Goal: Task Accomplishment & Management: Complete application form

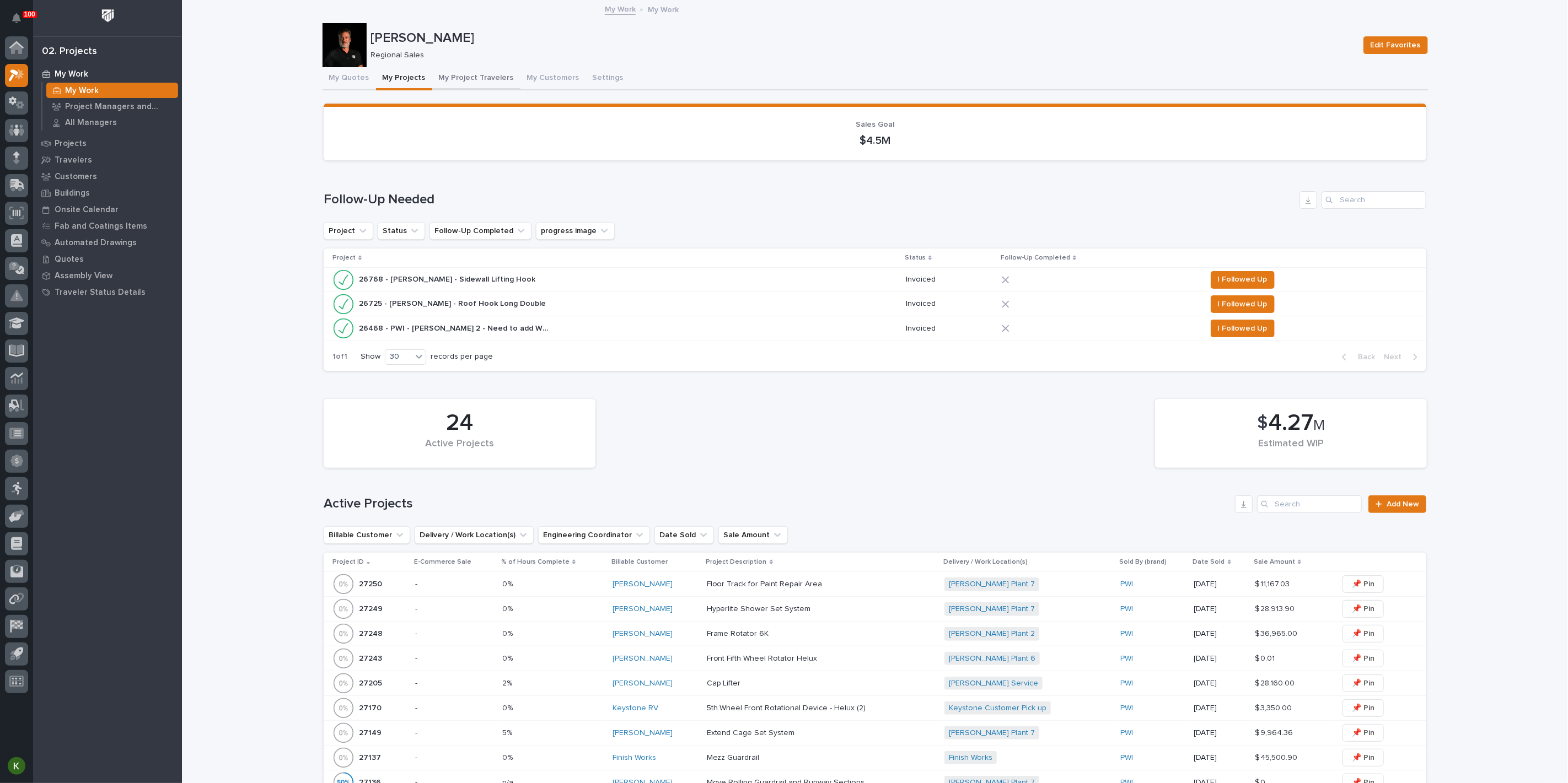
click at [495, 82] on button "My Project Travelers" at bounding box center [476, 79] width 88 height 23
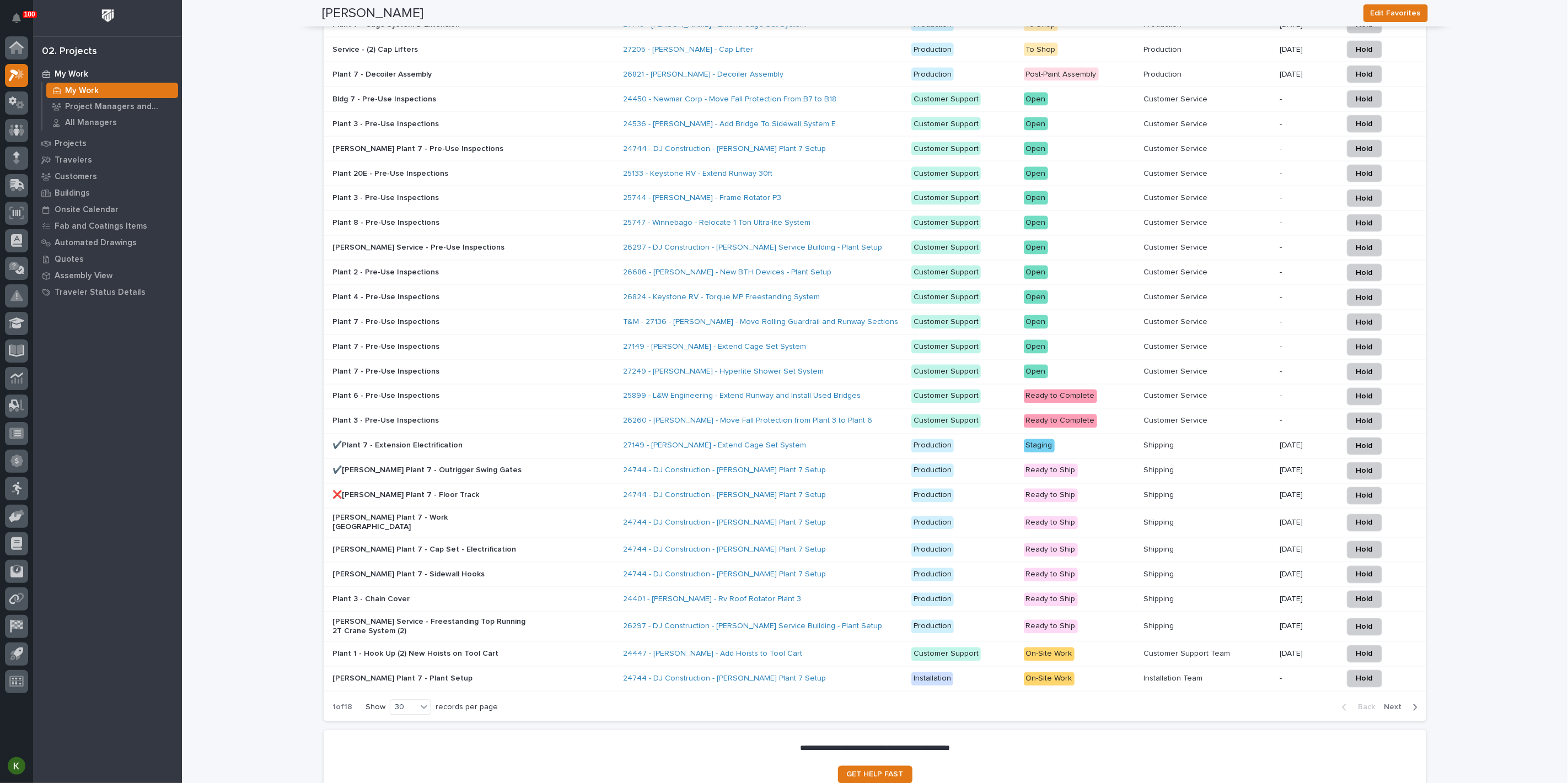
scroll to position [1318, 0]
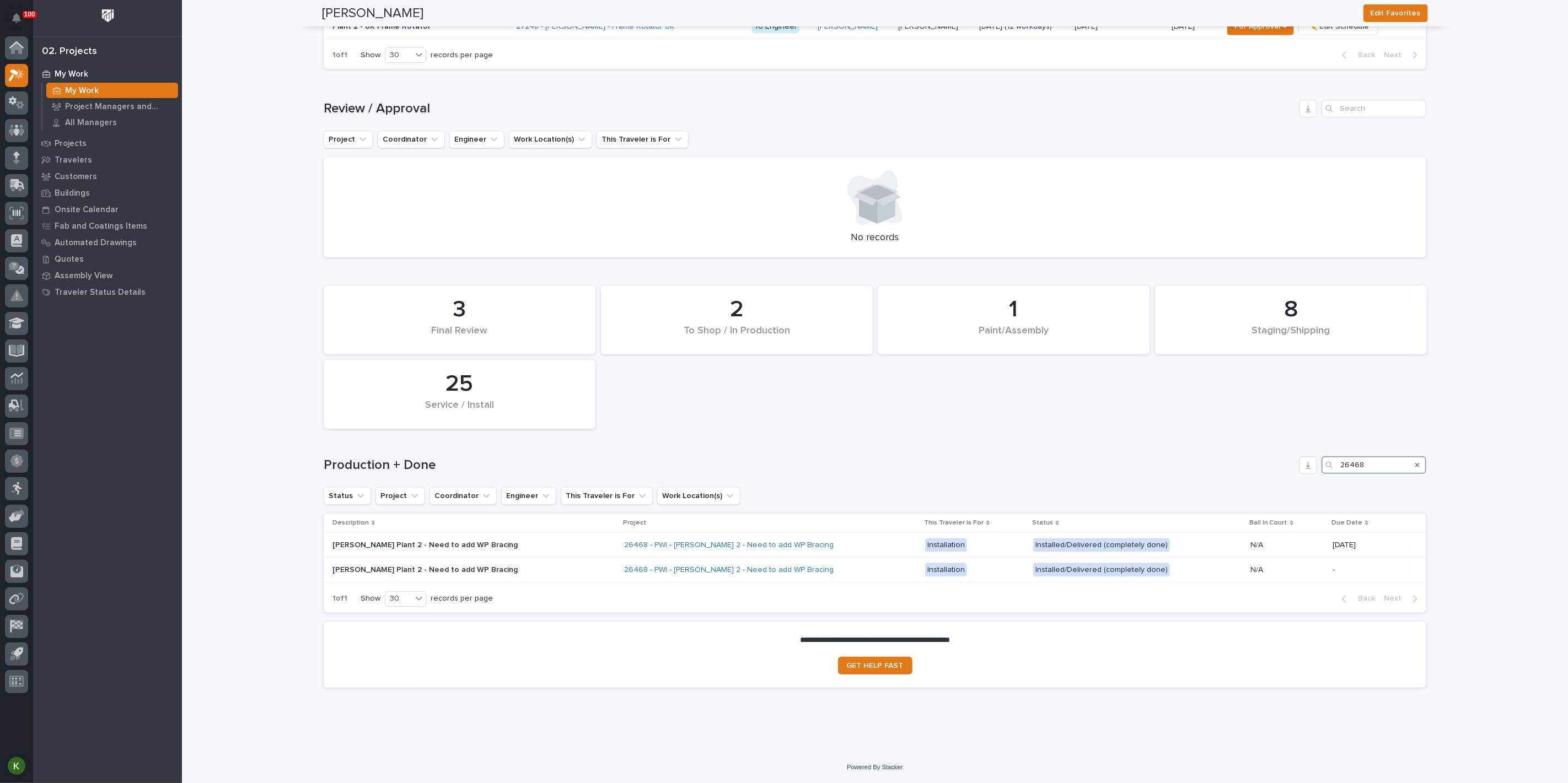
scroll to position [1031, 0]
type input "26468"
click at [554, 536] on div "Brinkley Plant 2 - Need to add WP Bracing" at bounding box center [474, 545] width 283 height 18
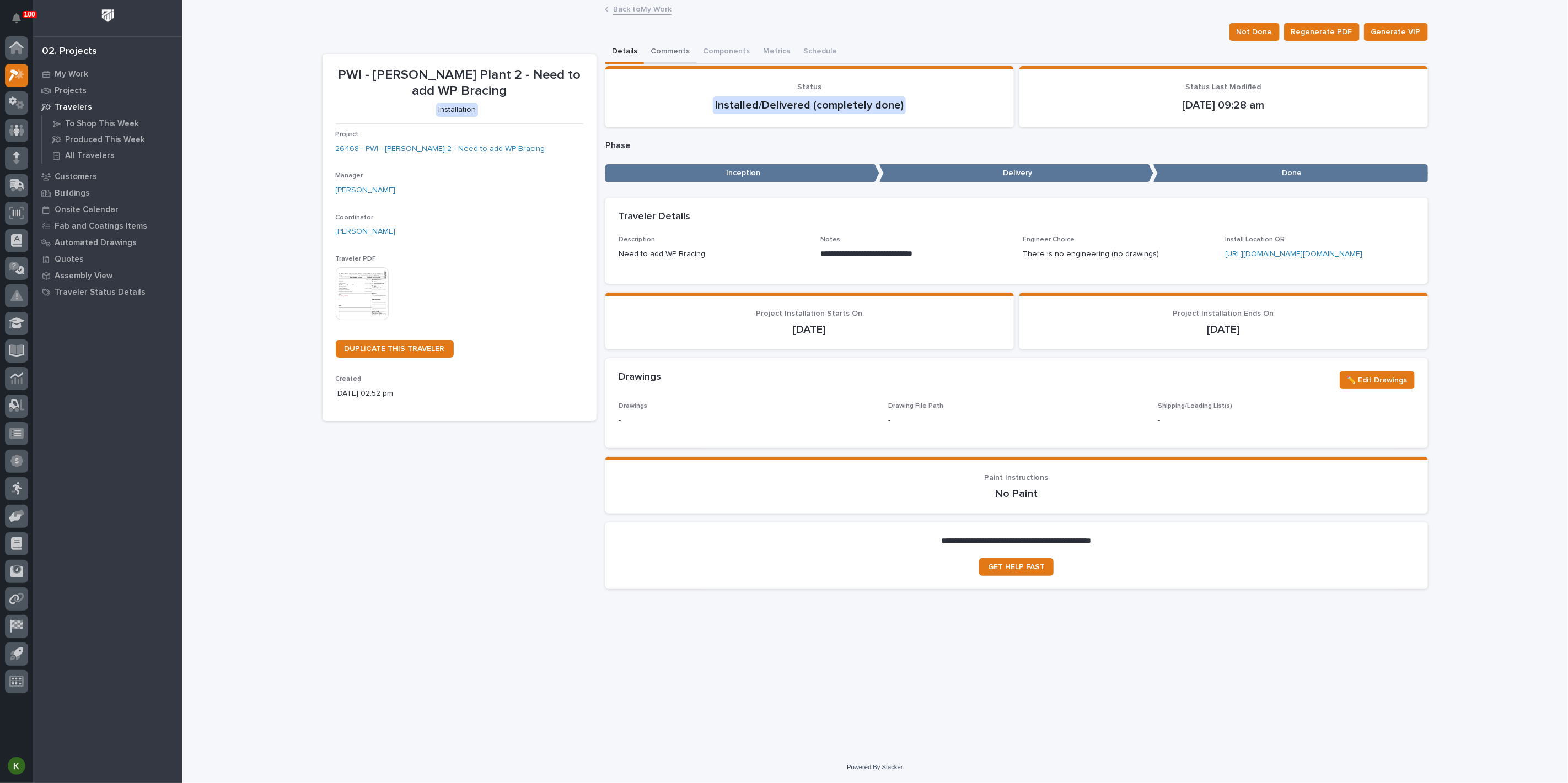
click at [674, 58] on button "Comments" at bounding box center [670, 52] width 52 height 23
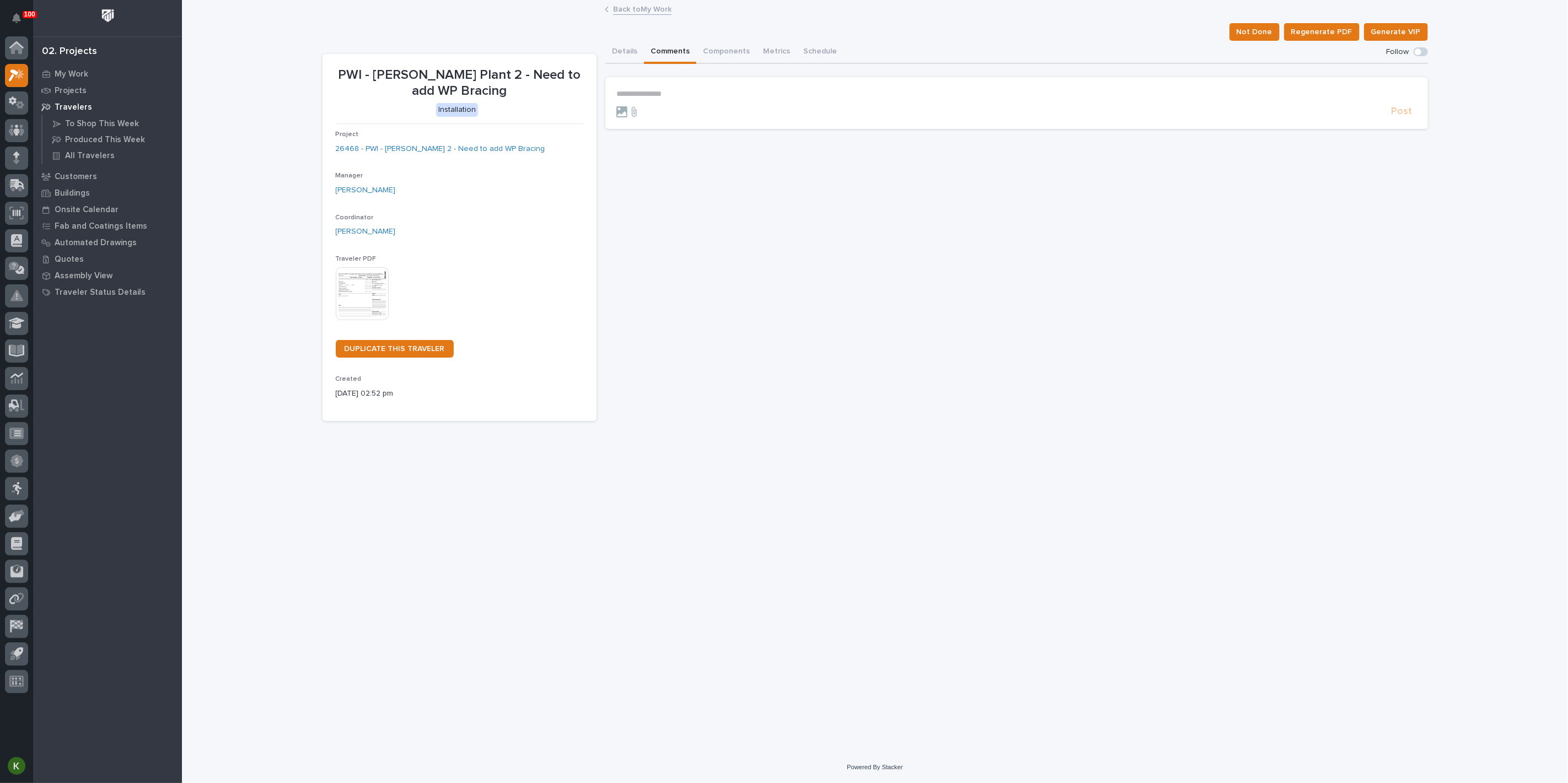
click at [682, 99] on p "**********" at bounding box center [1017, 94] width 800 height 9
click at [686, 129] on span "Jeremy Whetstone" at bounding box center [654, 126] width 61 height 8
click at [719, 102] on p "**********" at bounding box center [1017, 96] width 800 height 13
drag, startPoint x: 732, startPoint y: 125, endPoint x: 756, endPoint y: 120, distance: 24.5
click at [733, 125] on span "[PERSON_NAME]" at bounding box center [737, 127] width 61 height 8
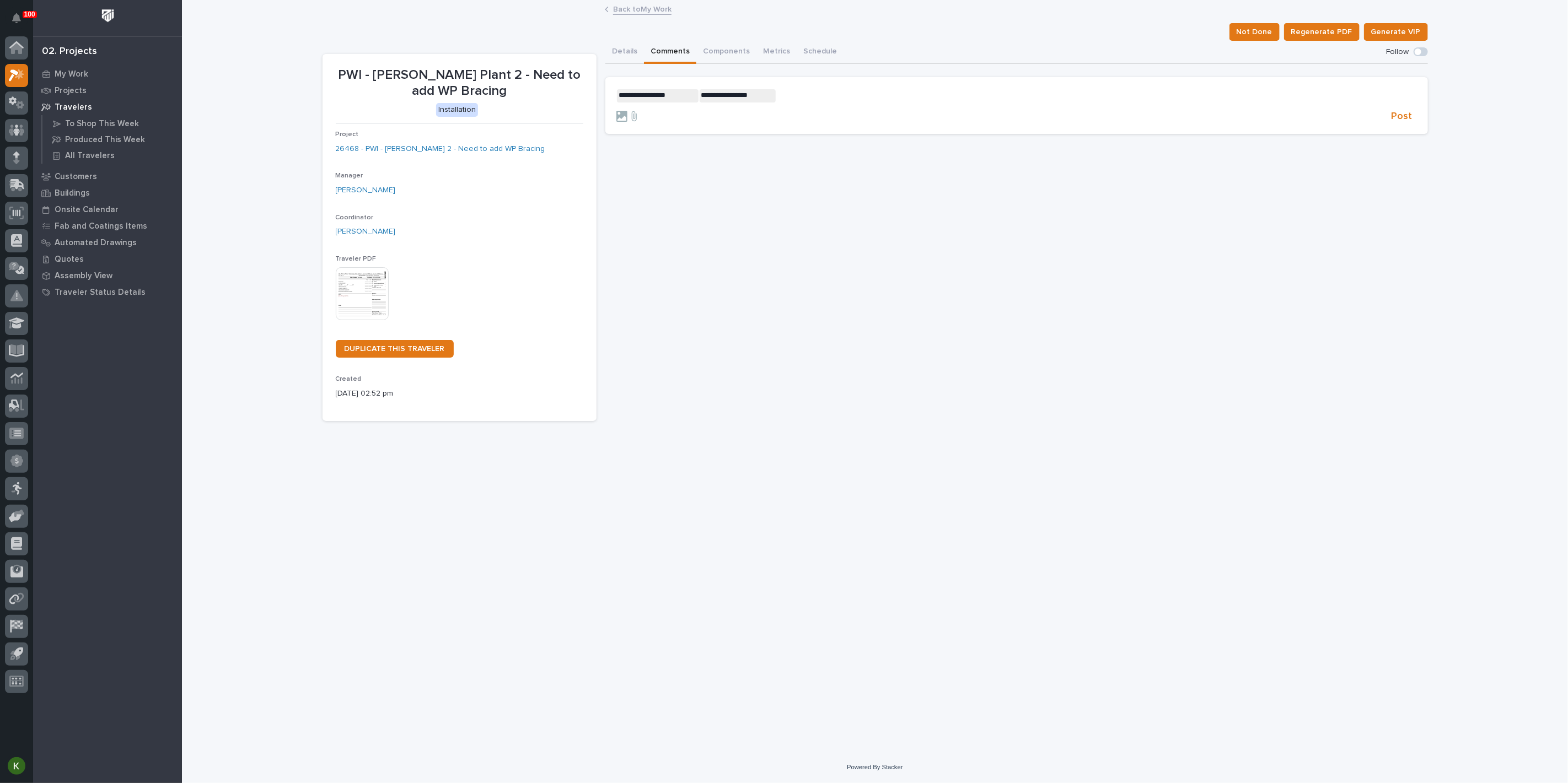
click at [797, 102] on p "**********" at bounding box center [1017, 96] width 800 height 13
click at [1392, 123] on span "Post" at bounding box center [1402, 116] width 21 height 13
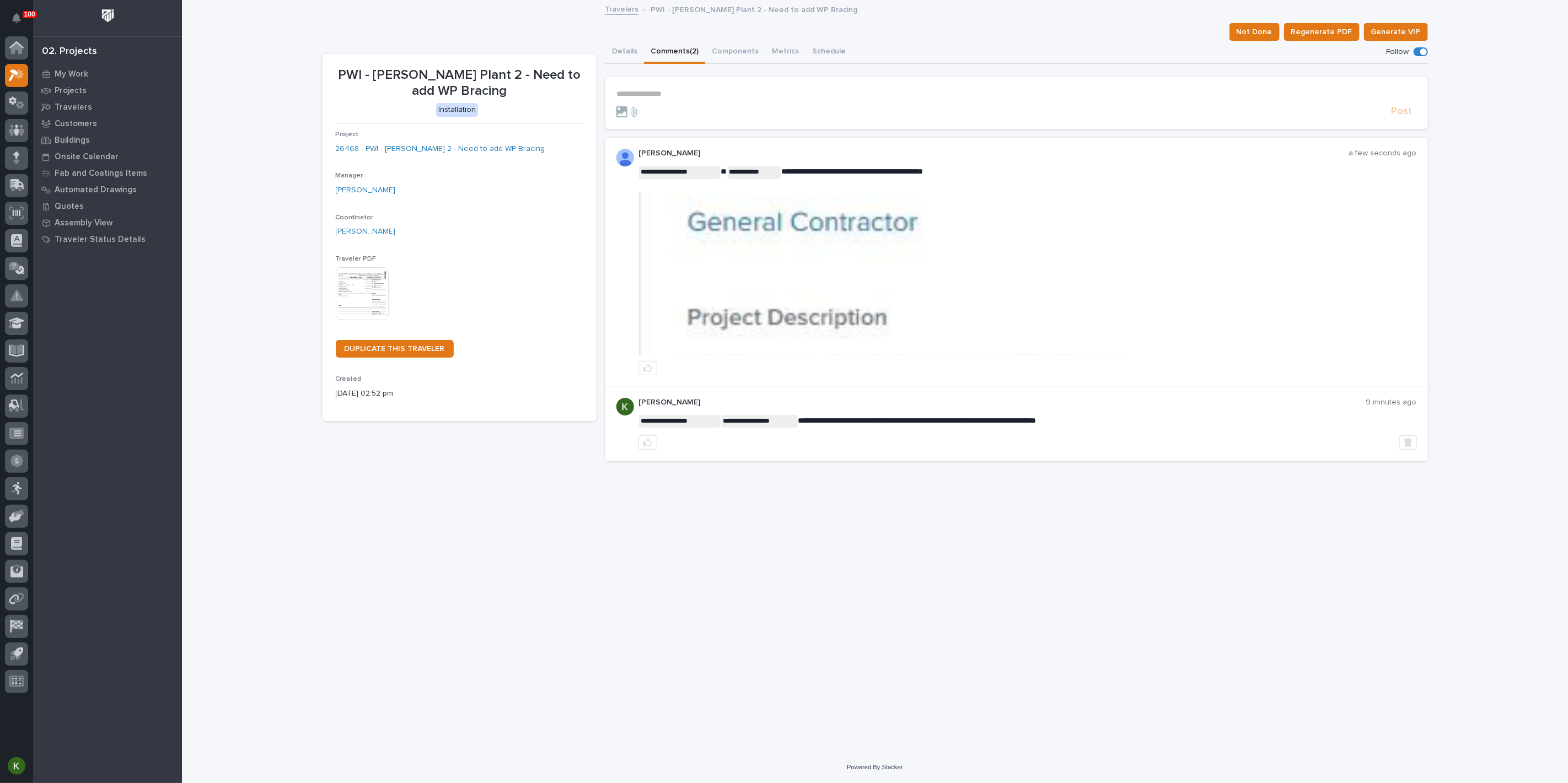
click at [950, 319] on img at bounding box center [1027, 273] width 777 height 164
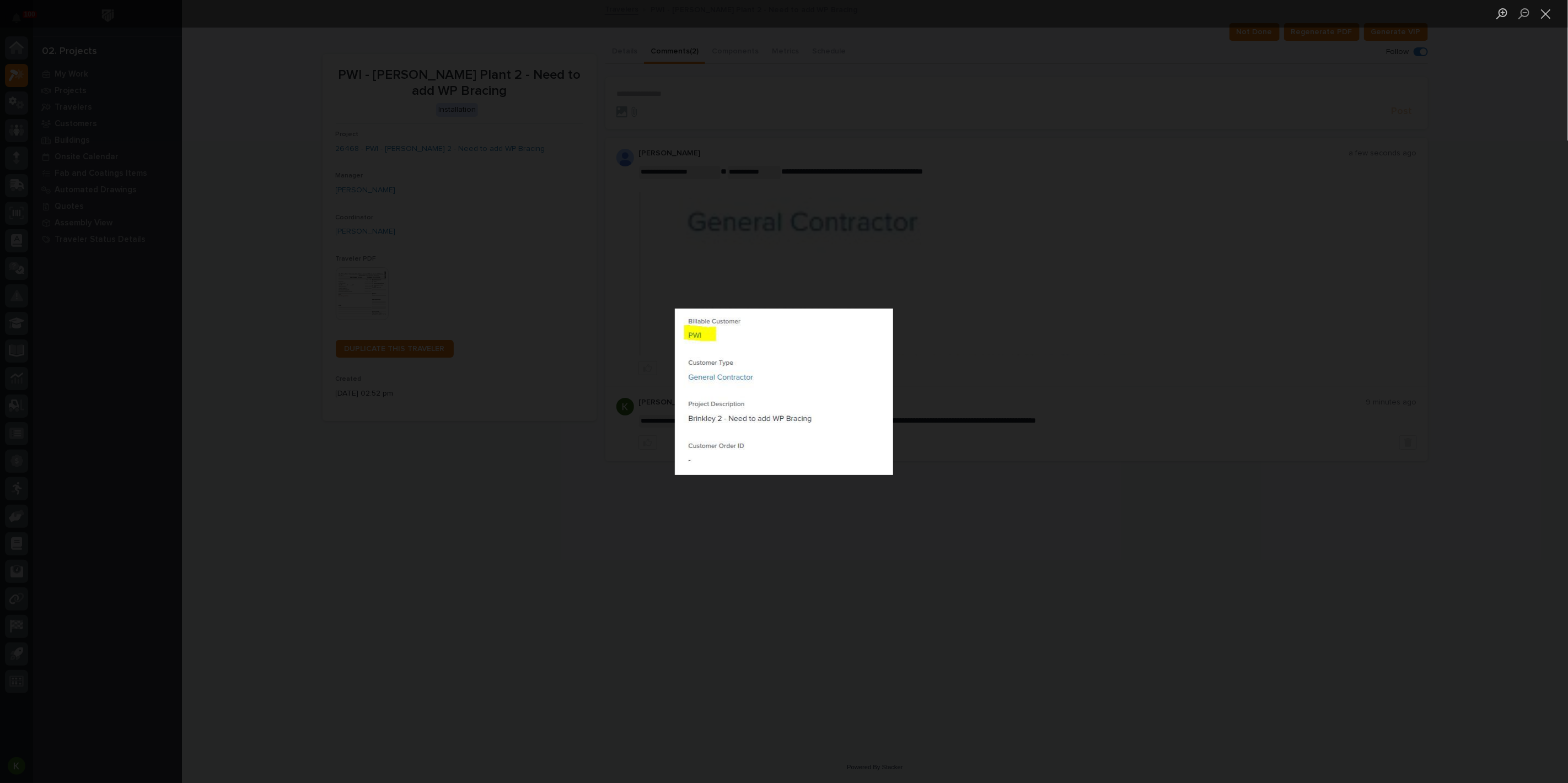
click at [977, 363] on div "Lightbox" at bounding box center [784, 391] width 1568 height 783
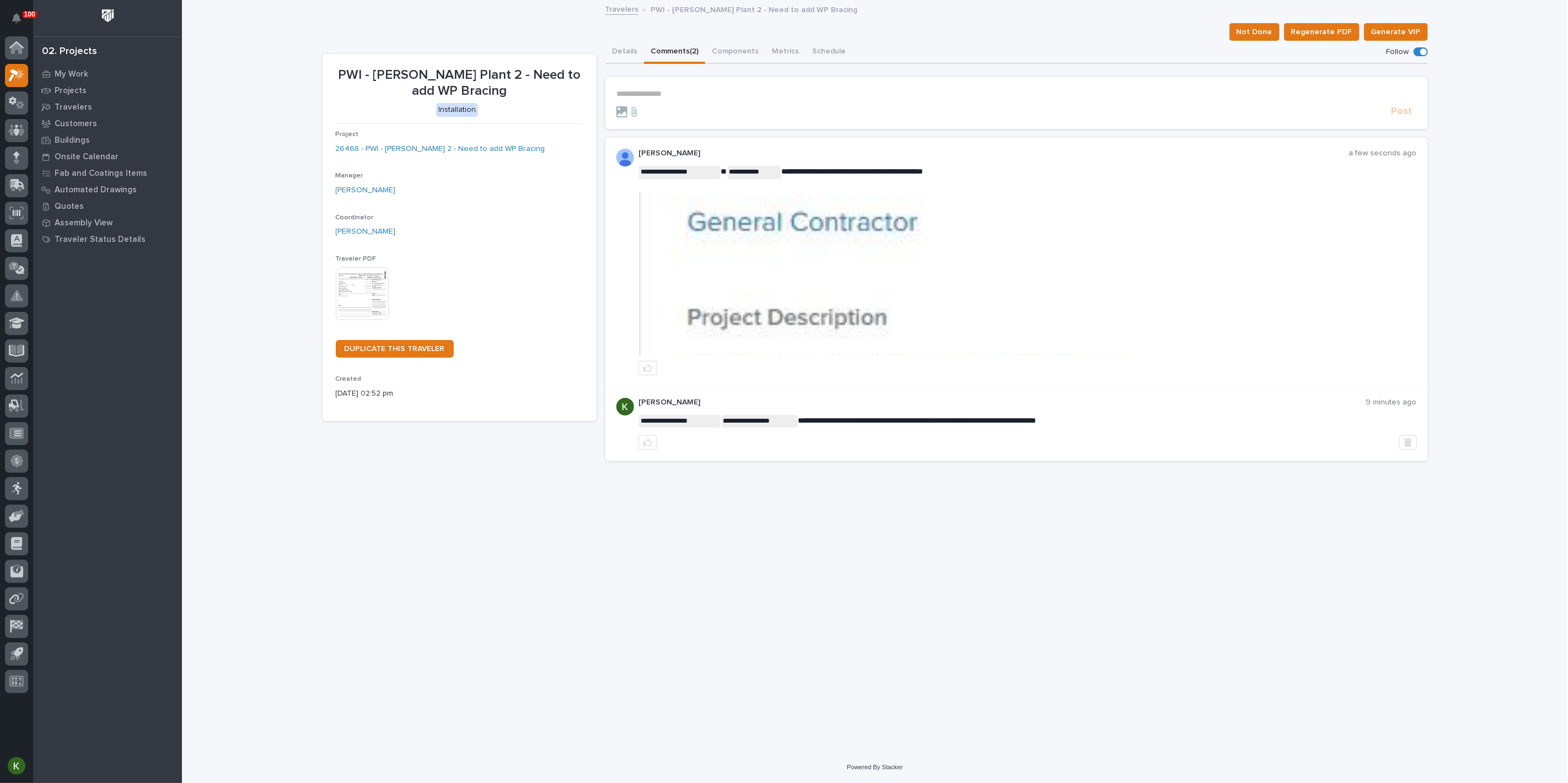
click at [826, 319] on img at bounding box center [1027, 273] width 777 height 164
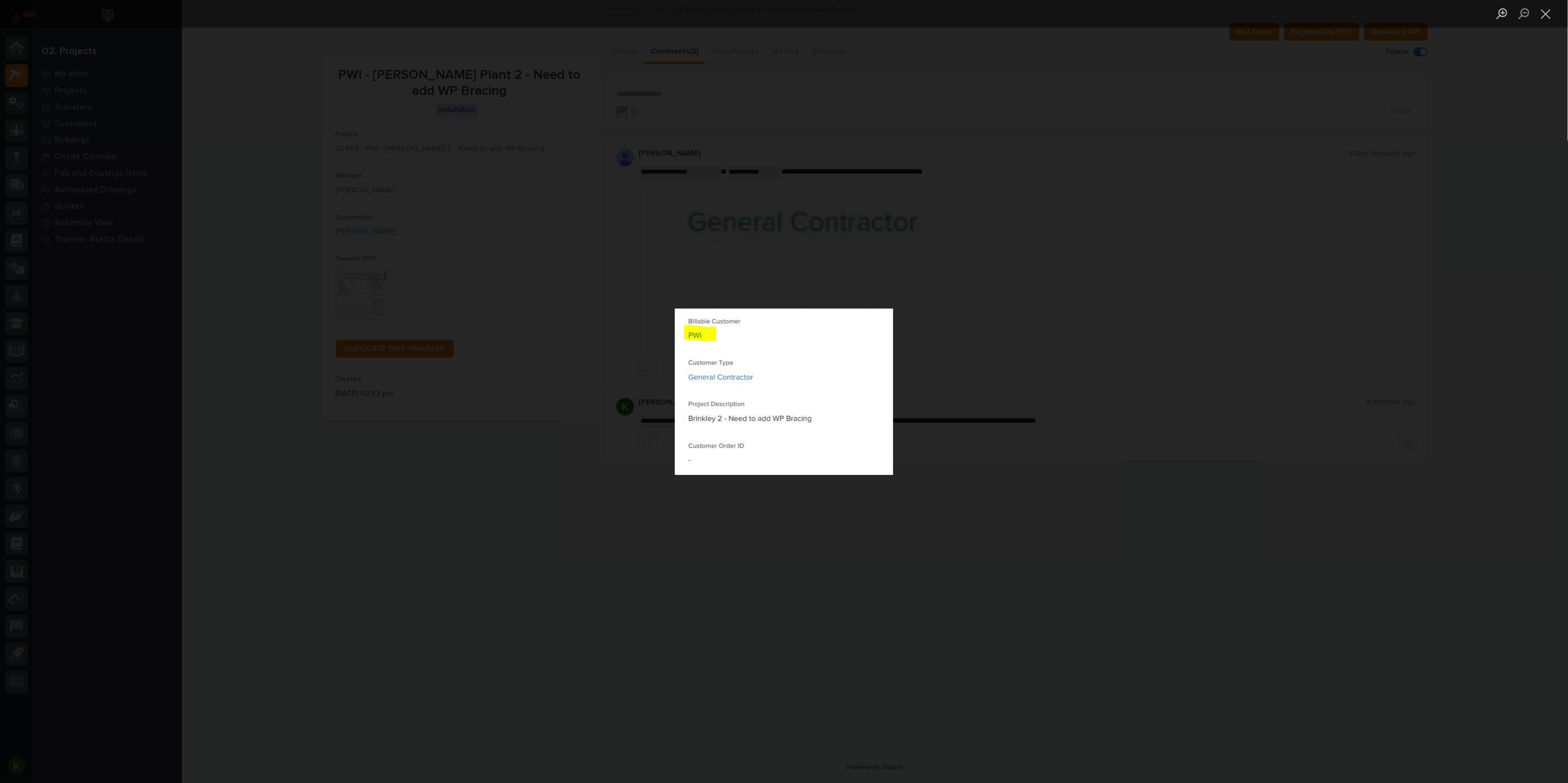
click at [892, 313] on img "Lightbox" at bounding box center [784, 392] width 219 height 167
click at [1018, 348] on div "Lightbox" at bounding box center [784, 391] width 1568 height 783
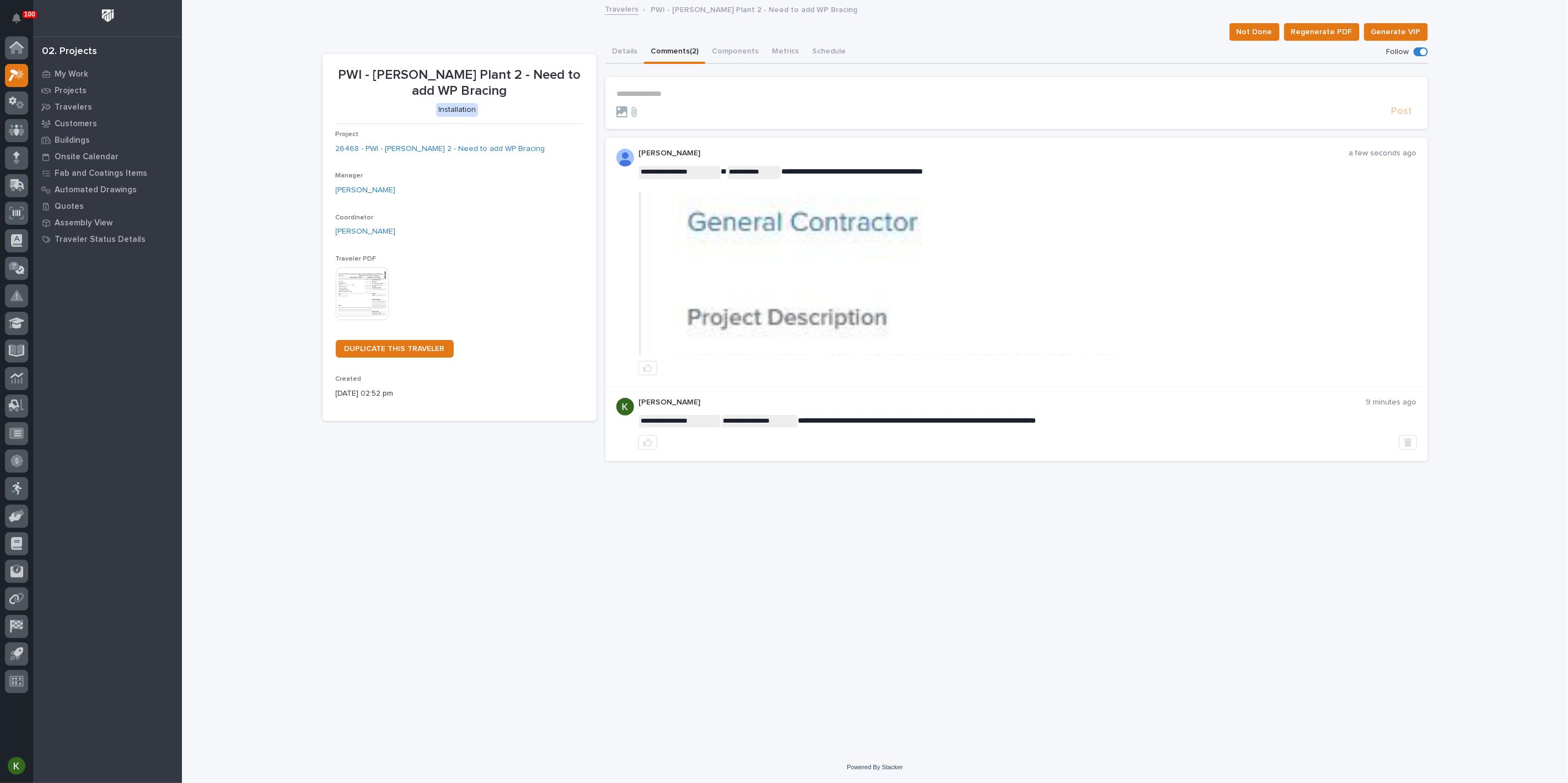
click at [648, 99] on p "**********" at bounding box center [1017, 94] width 800 height 9
click at [662, 130] on span "[PERSON_NAME]" at bounding box center [654, 126] width 61 height 8
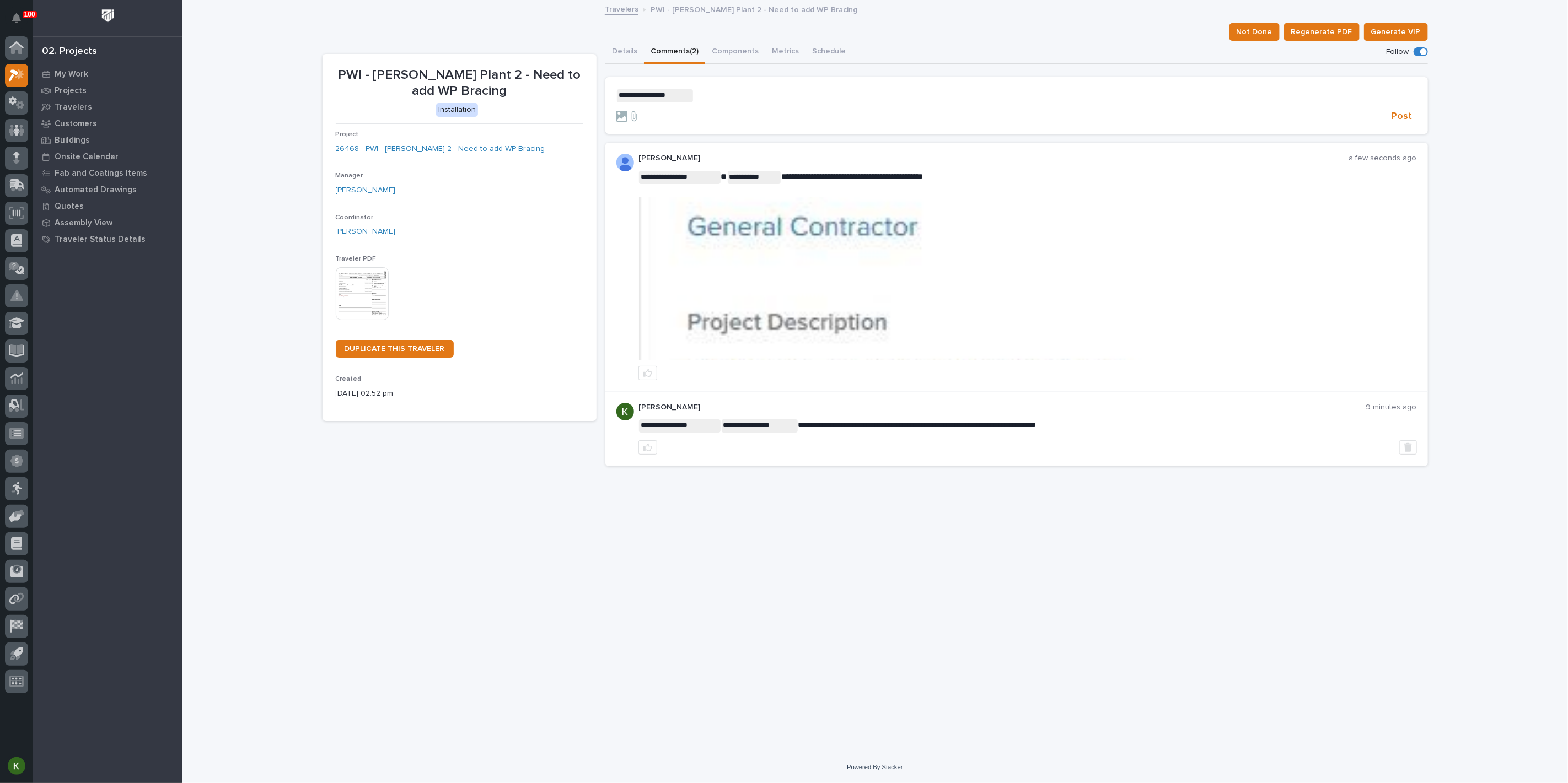
click at [709, 102] on p "**********" at bounding box center [1017, 96] width 800 height 13
click at [833, 99] on span "**********" at bounding box center [778, 94] width 169 height 8
click at [1391, 123] on span "Post" at bounding box center [1402, 116] width 21 height 13
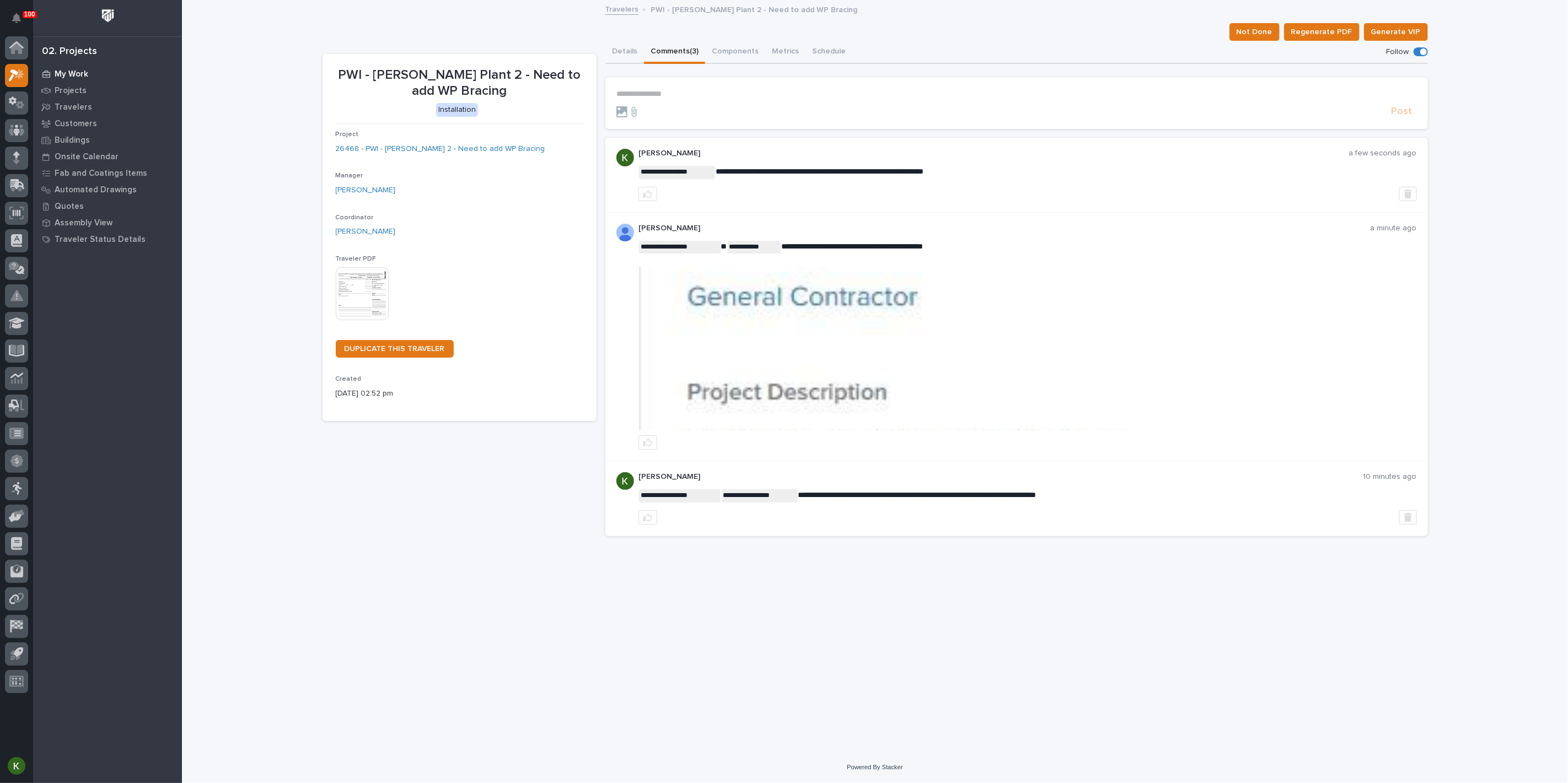
click at [89, 78] on div "My Work" at bounding box center [107, 74] width 143 height 15
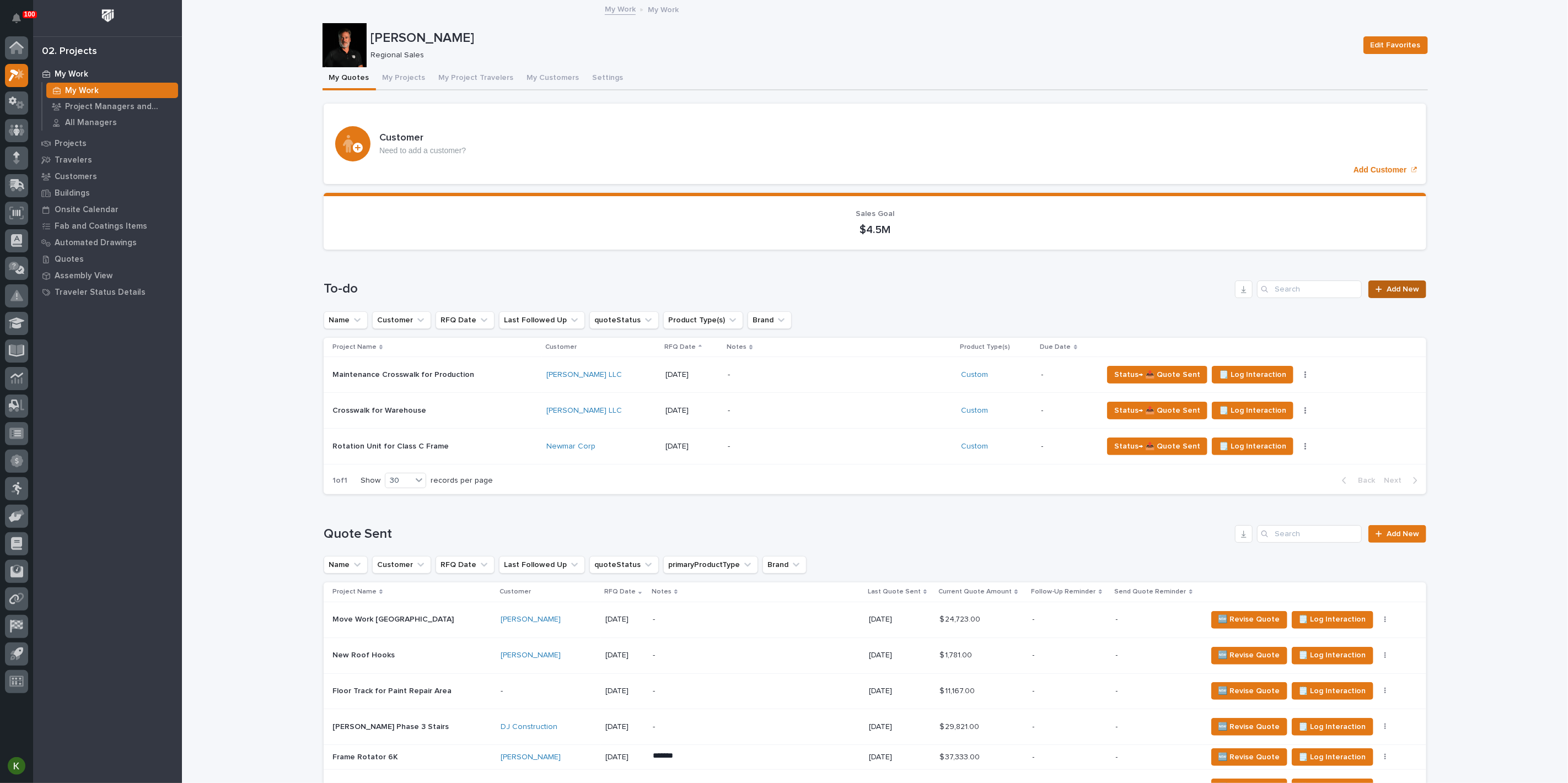
click at [1401, 293] on span "Add New" at bounding box center [1402, 289] width 32 height 8
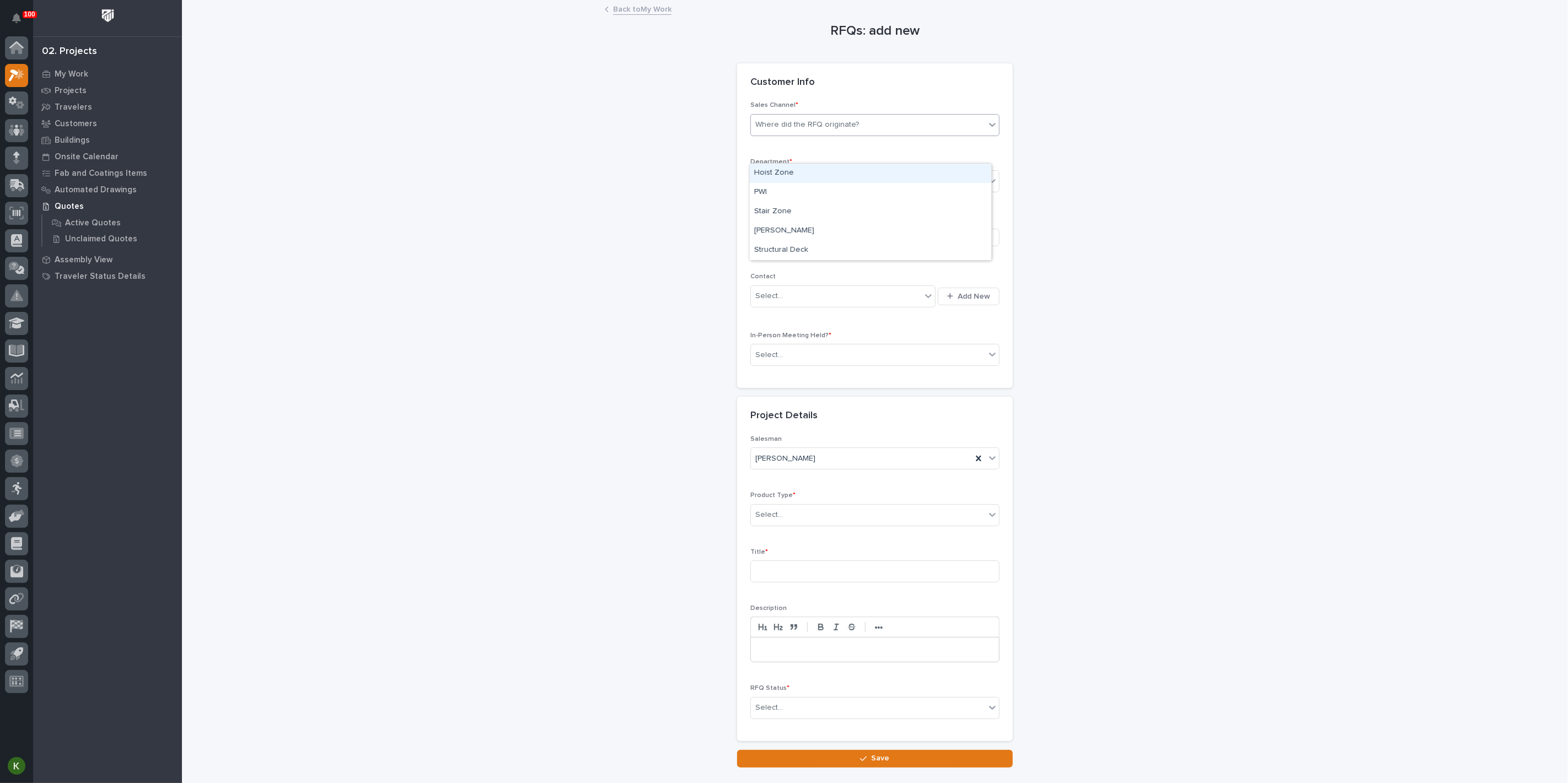
click at [801, 131] on div "Where did the RFQ originate?" at bounding box center [807, 125] width 103 height 12
click at [796, 193] on div "PWI" at bounding box center [870, 193] width 242 height 19
click at [805, 190] on div "Select..." at bounding box center [868, 182] width 234 height 18
click at [793, 259] on span "Regional Sales" at bounding box center [783, 257] width 58 height 12
click at [781, 243] on div "Be sure to avoid duplicating customers" at bounding box center [824, 237] width 138 height 12
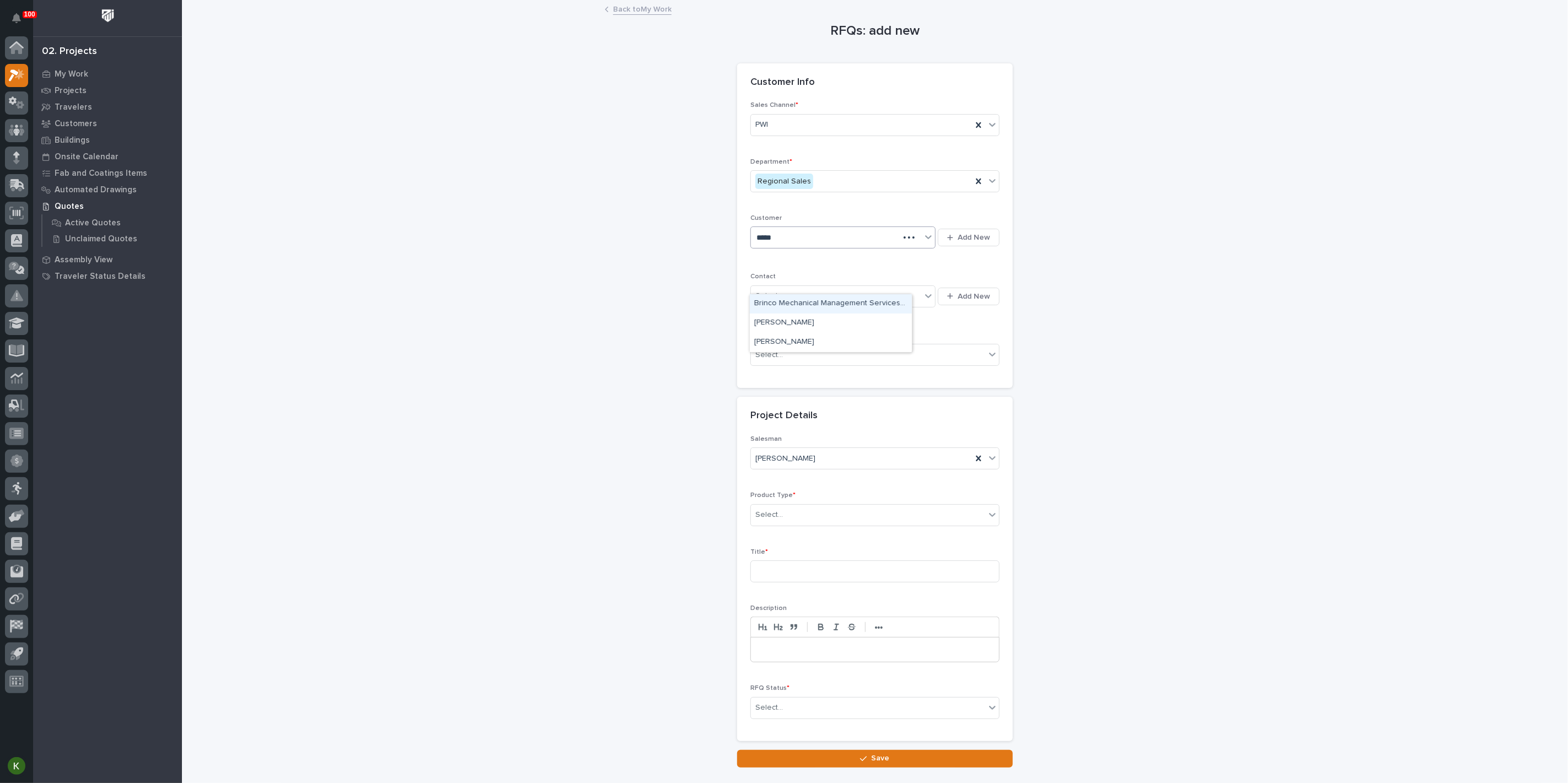
type input "******"
click at [814, 309] on div "[PERSON_NAME]" at bounding box center [831, 304] width 162 height 19
click at [807, 305] on div "Select..." at bounding box center [836, 296] width 170 height 18
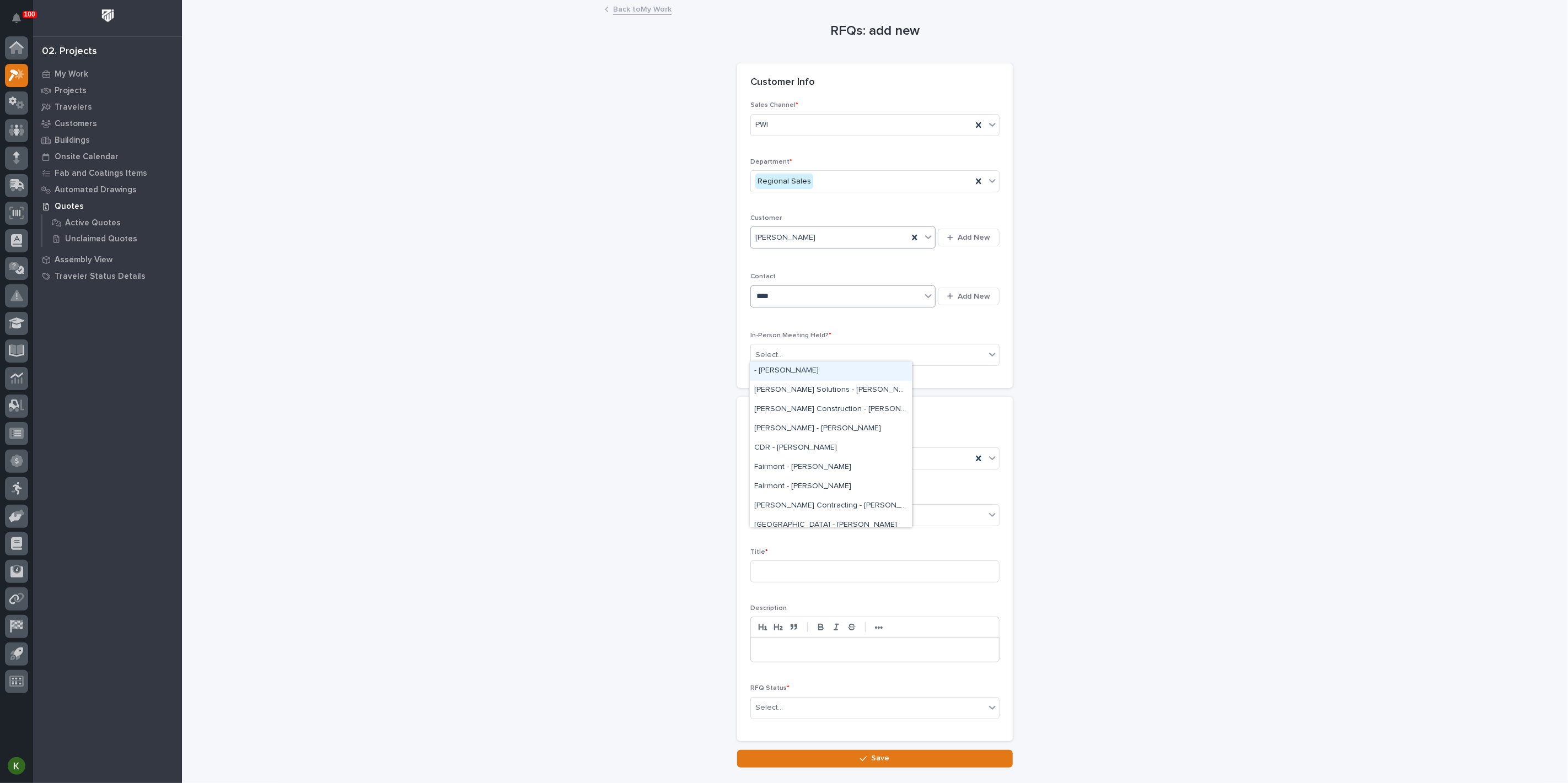
type input "*****"
click at [817, 413] on div "[PERSON_NAME] - [PERSON_NAME]" at bounding box center [831, 410] width 162 height 19
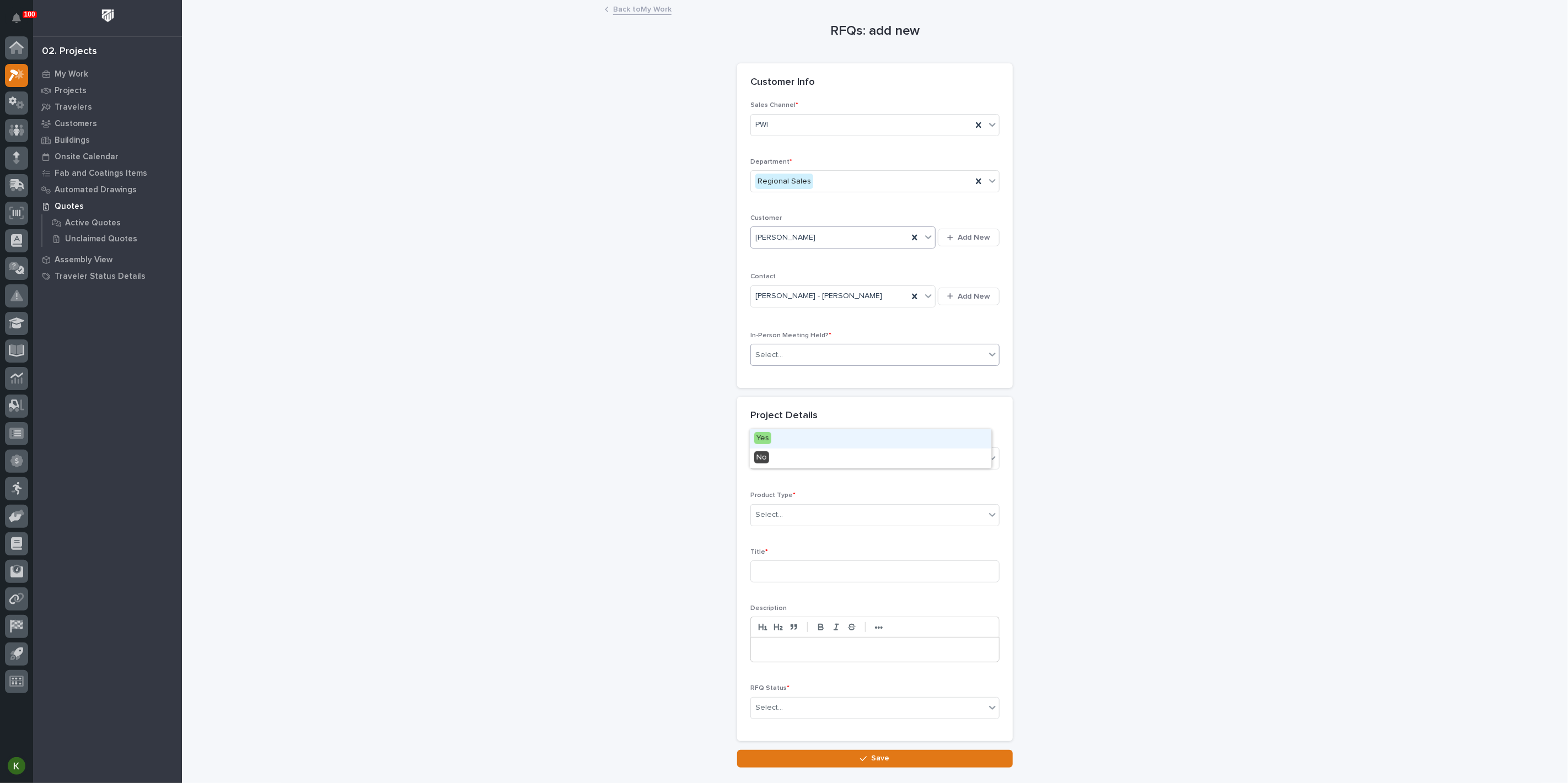
click at [817, 364] on div "Select..." at bounding box center [868, 355] width 234 height 18
click at [804, 442] on div "Yes" at bounding box center [870, 439] width 242 height 19
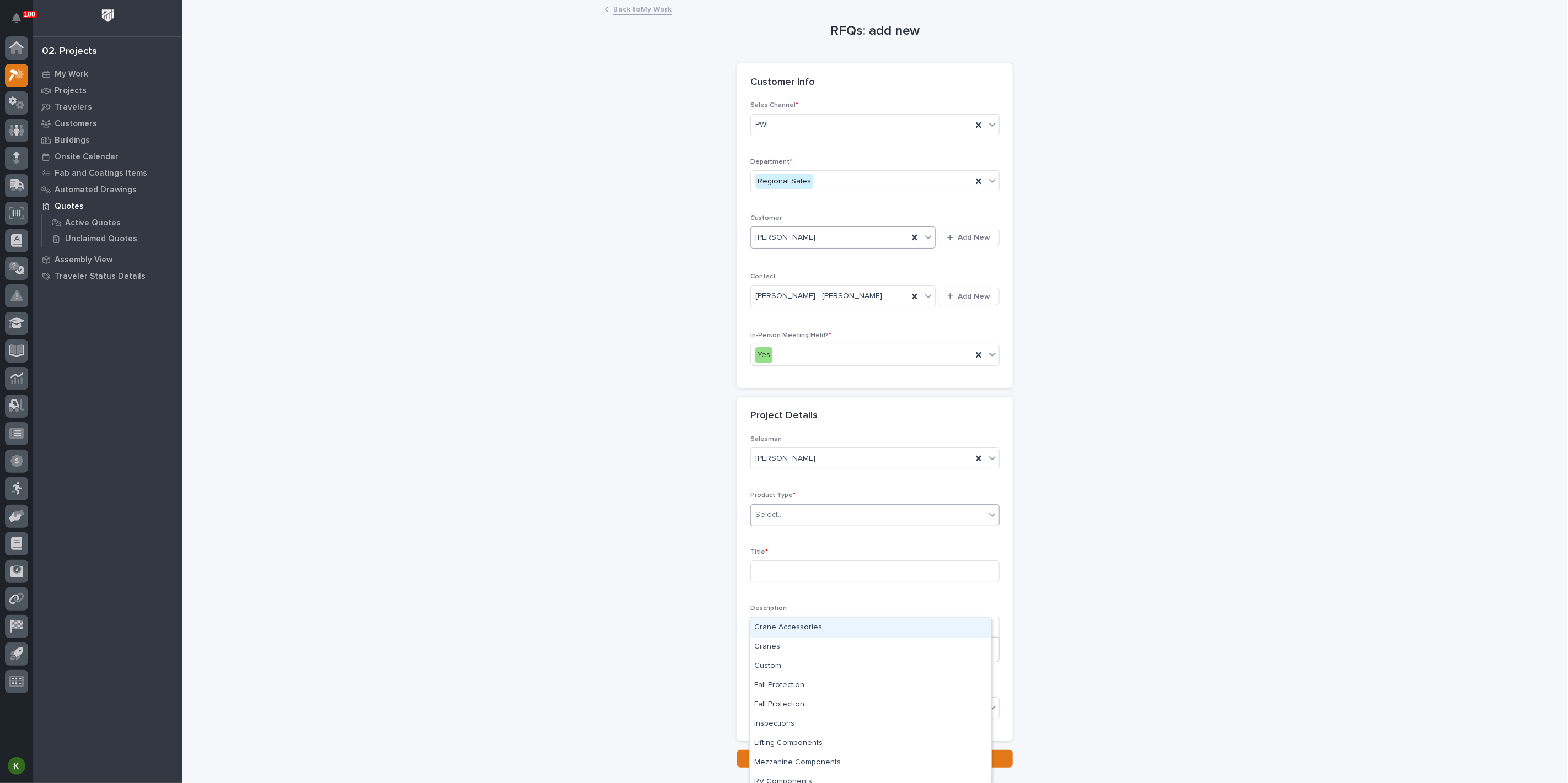
click at [791, 524] on div "Select..." at bounding box center [868, 515] width 234 height 18
click at [827, 739] on div "Mezzanine Components" at bounding box center [870, 736] width 242 height 19
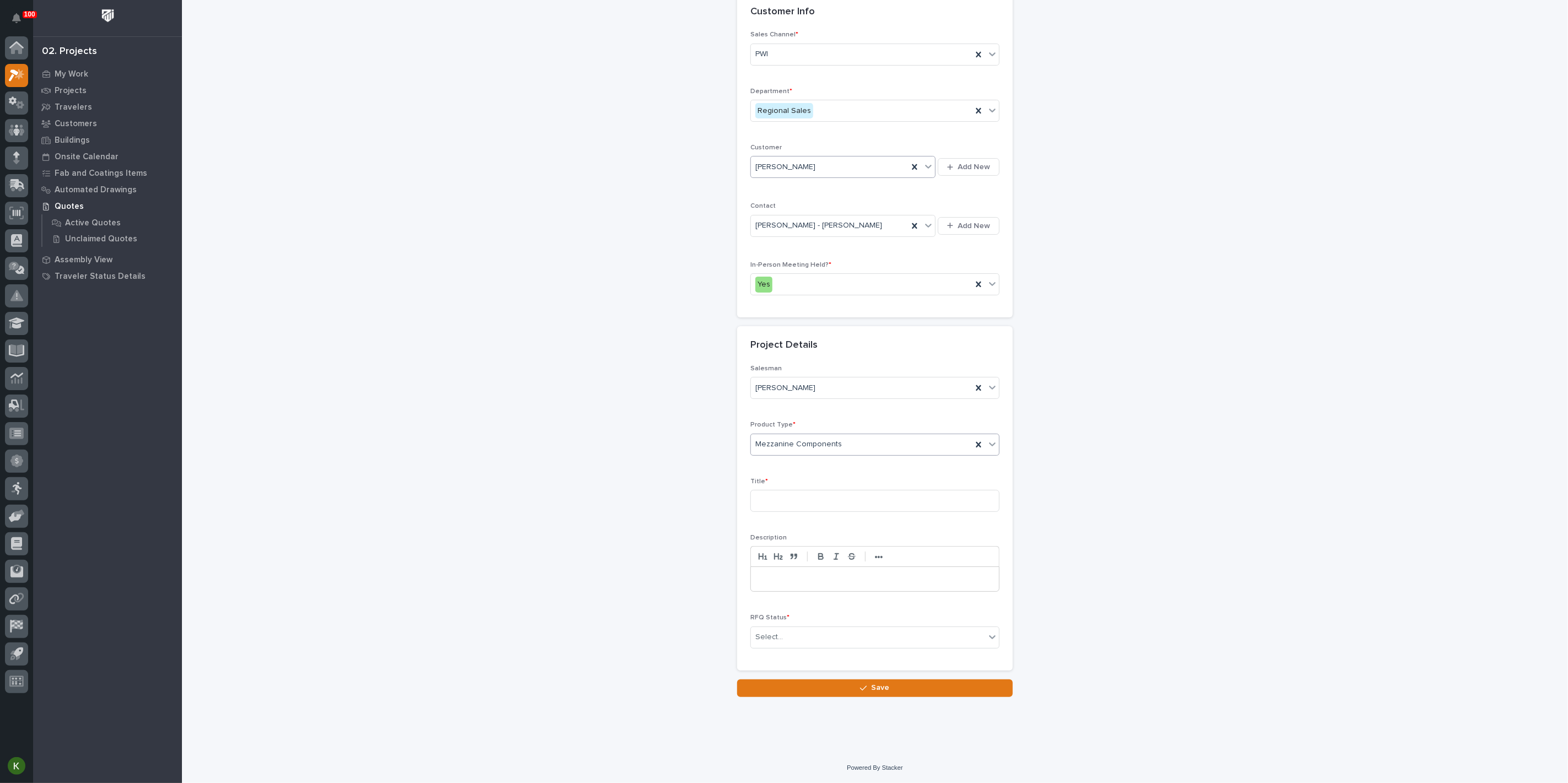
scroll to position [122, 0]
click at [775, 512] on input at bounding box center [875, 501] width 249 height 22
type input "Add Sliding Deck Plate to Work Platform"
click at [811, 646] on div "Select..." at bounding box center [868, 638] width 234 height 18
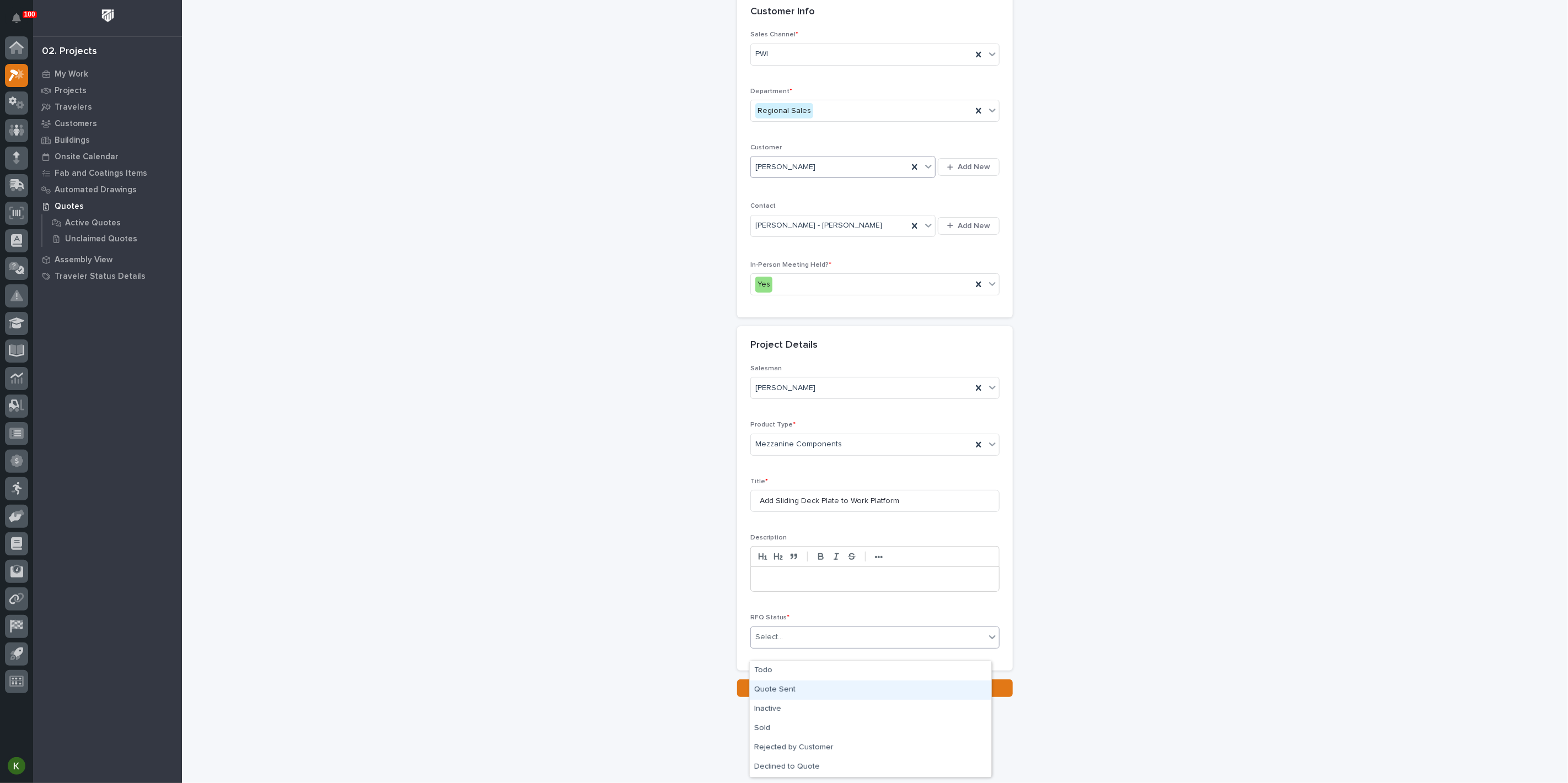
click at [797, 691] on div "Quote Sent" at bounding box center [870, 691] width 242 height 19
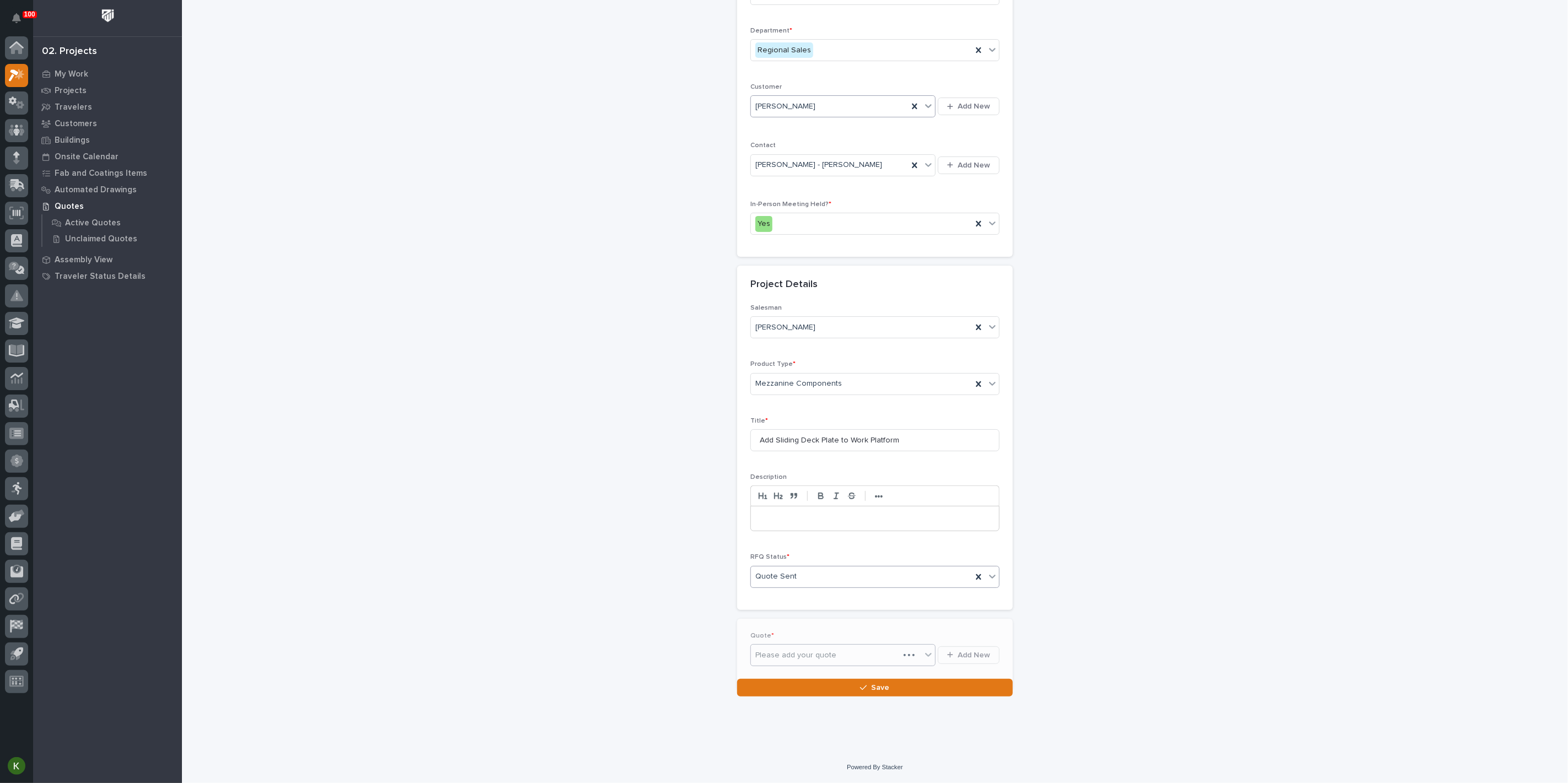
scroll to position [231, 0]
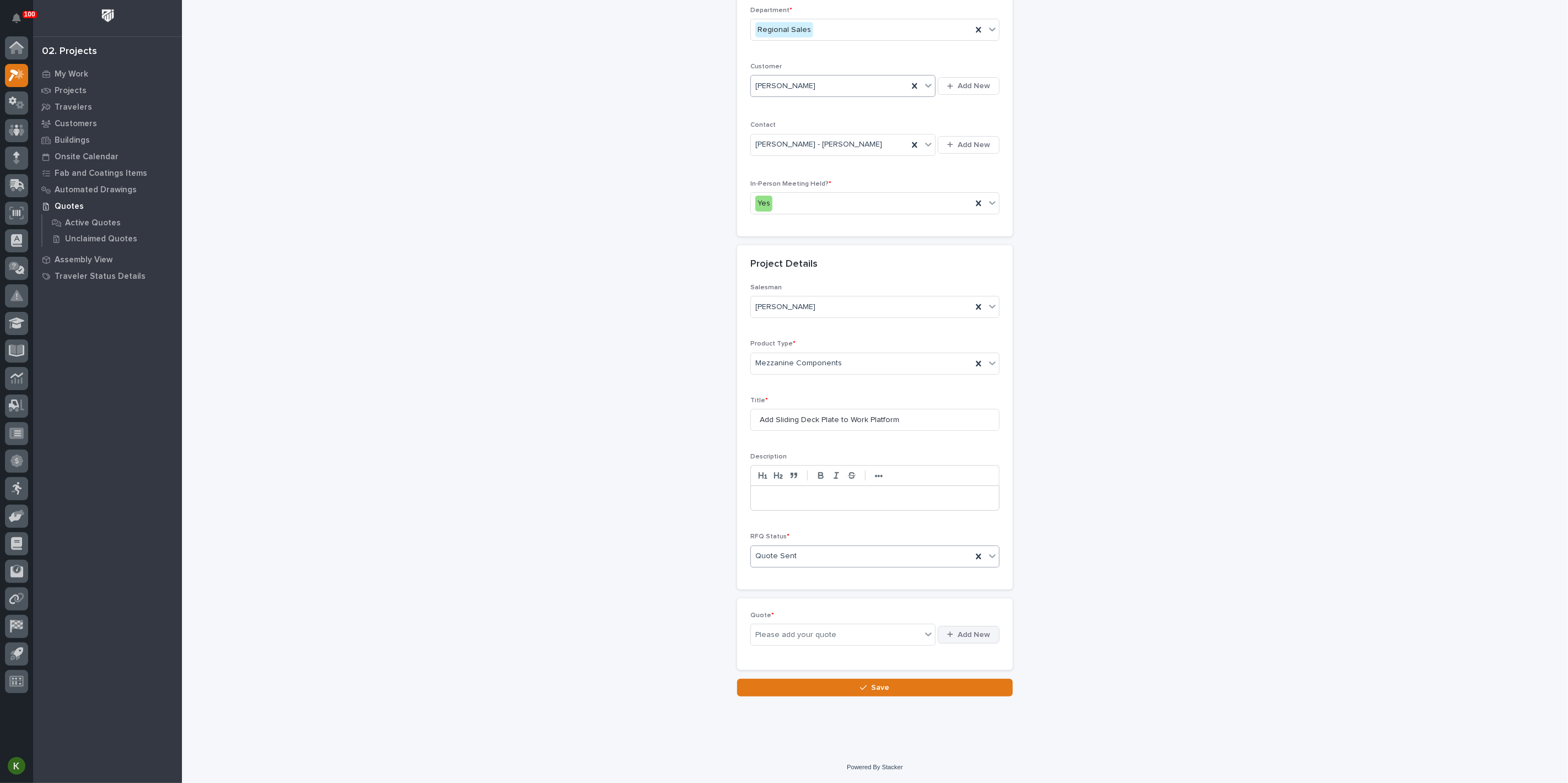
click at [957, 640] on span "Add New" at bounding box center [973, 635] width 32 height 10
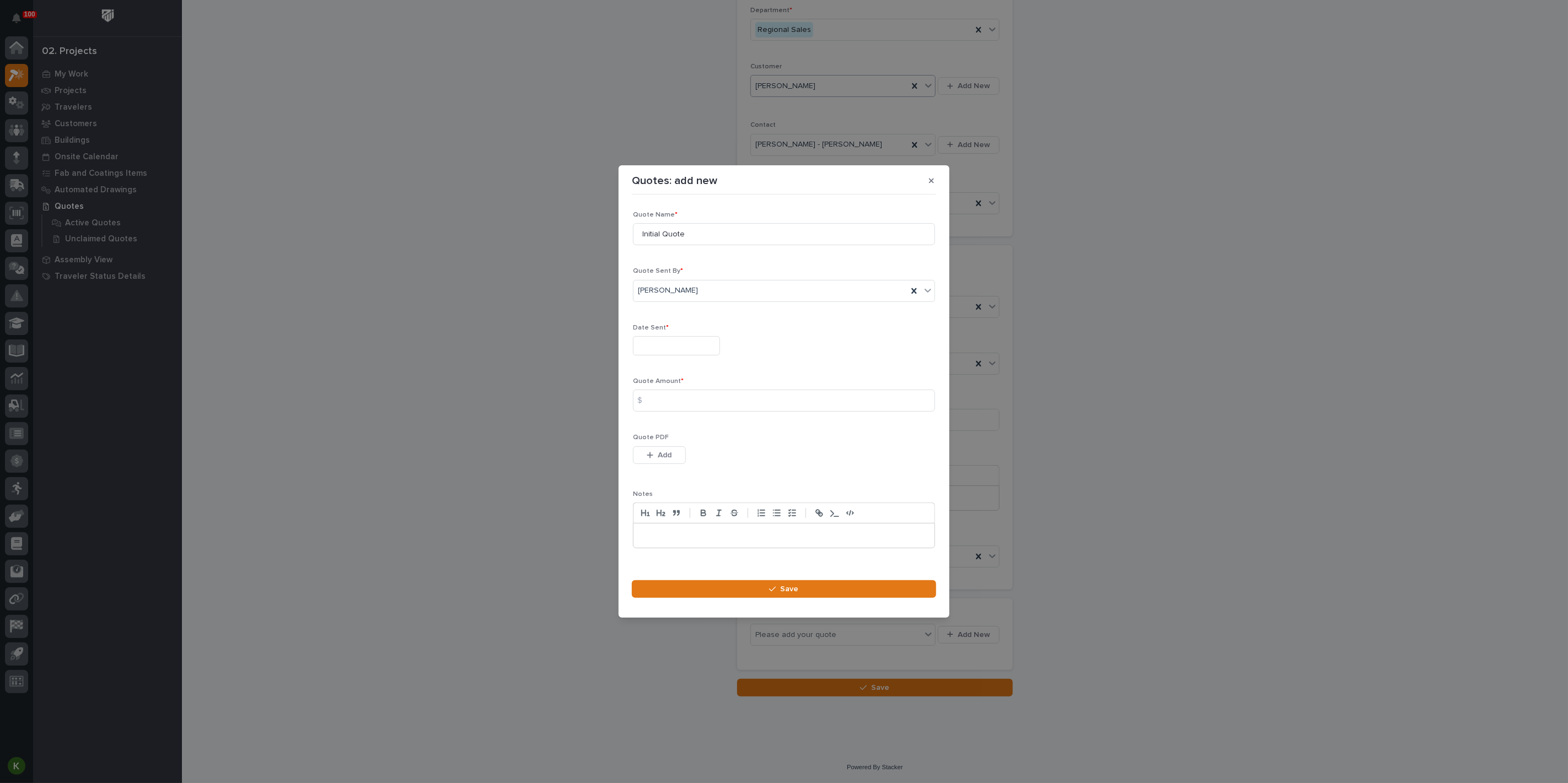
click at [670, 336] on input "text" at bounding box center [676, 346] width 87 height 19
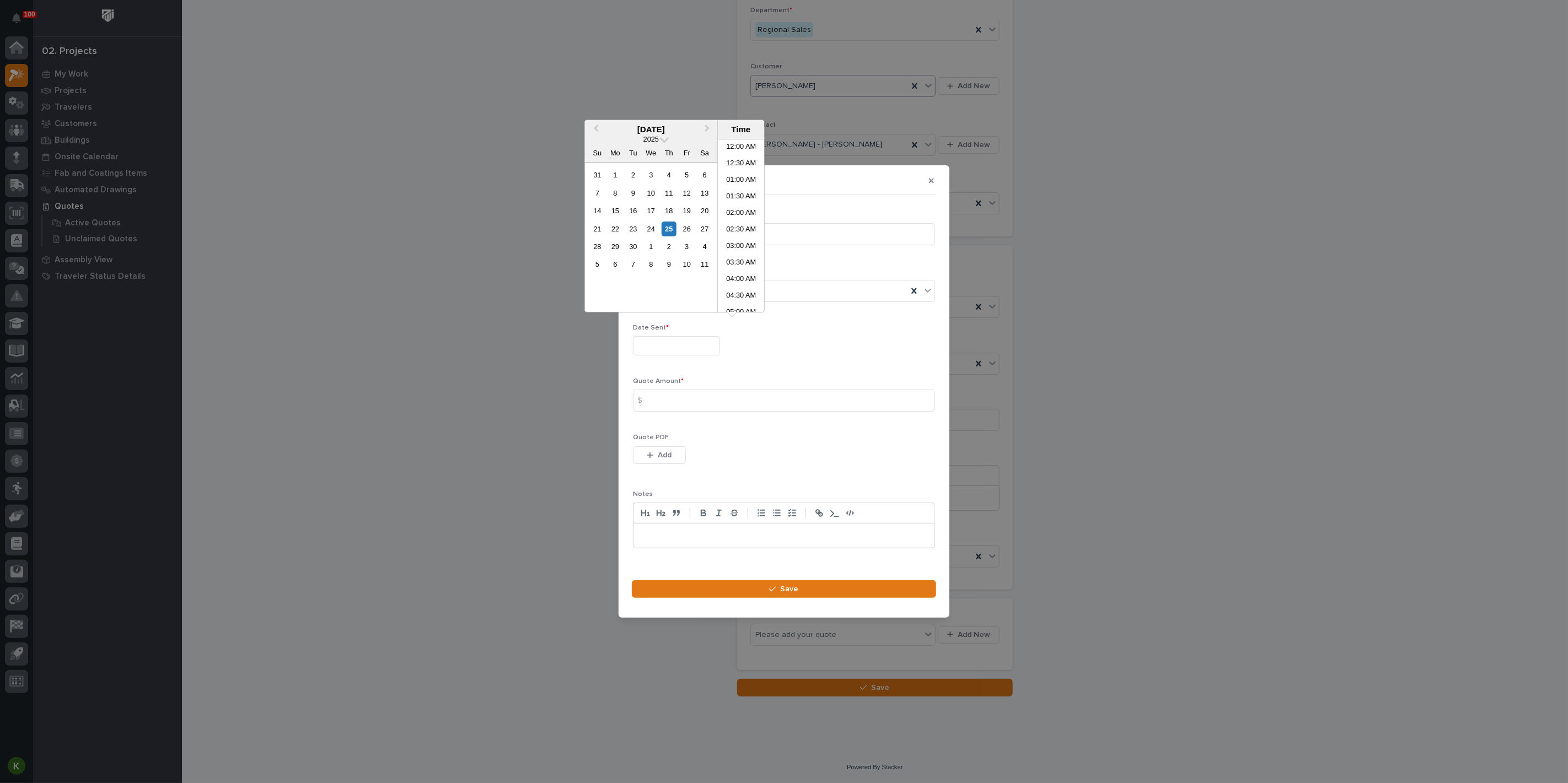
scroll to position [137, 0]
click at [726, 237] on li "07:00 AM" at bounding box center [741, 242] width 47 height 16
type input "**********"
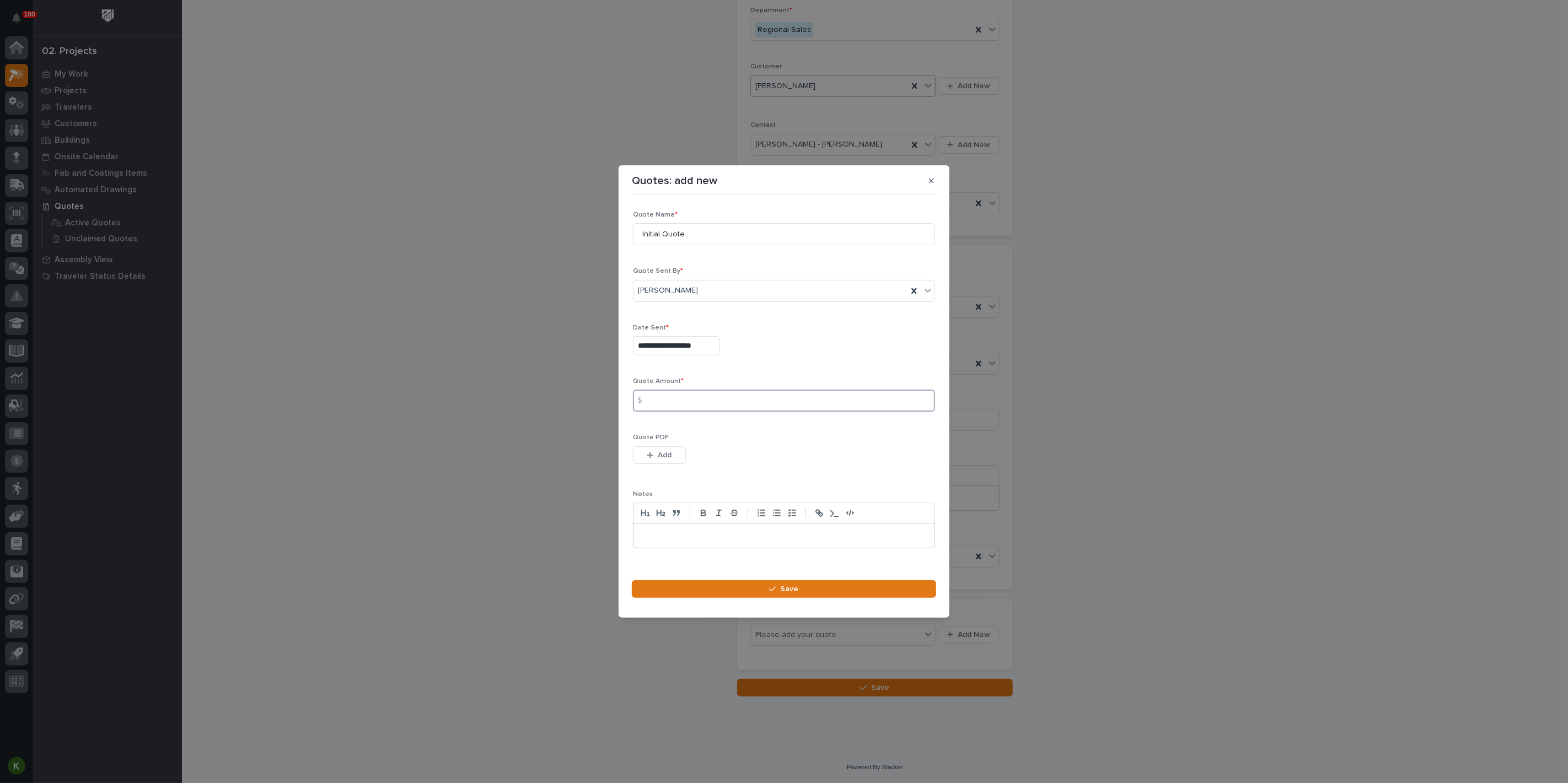
click at [677, 407] on input at bounding box center [784, 400] width 302 height 22
type input "8786"
click at [669, 460] on span "Add" at bounding box center [665, 455] width 14 height 10
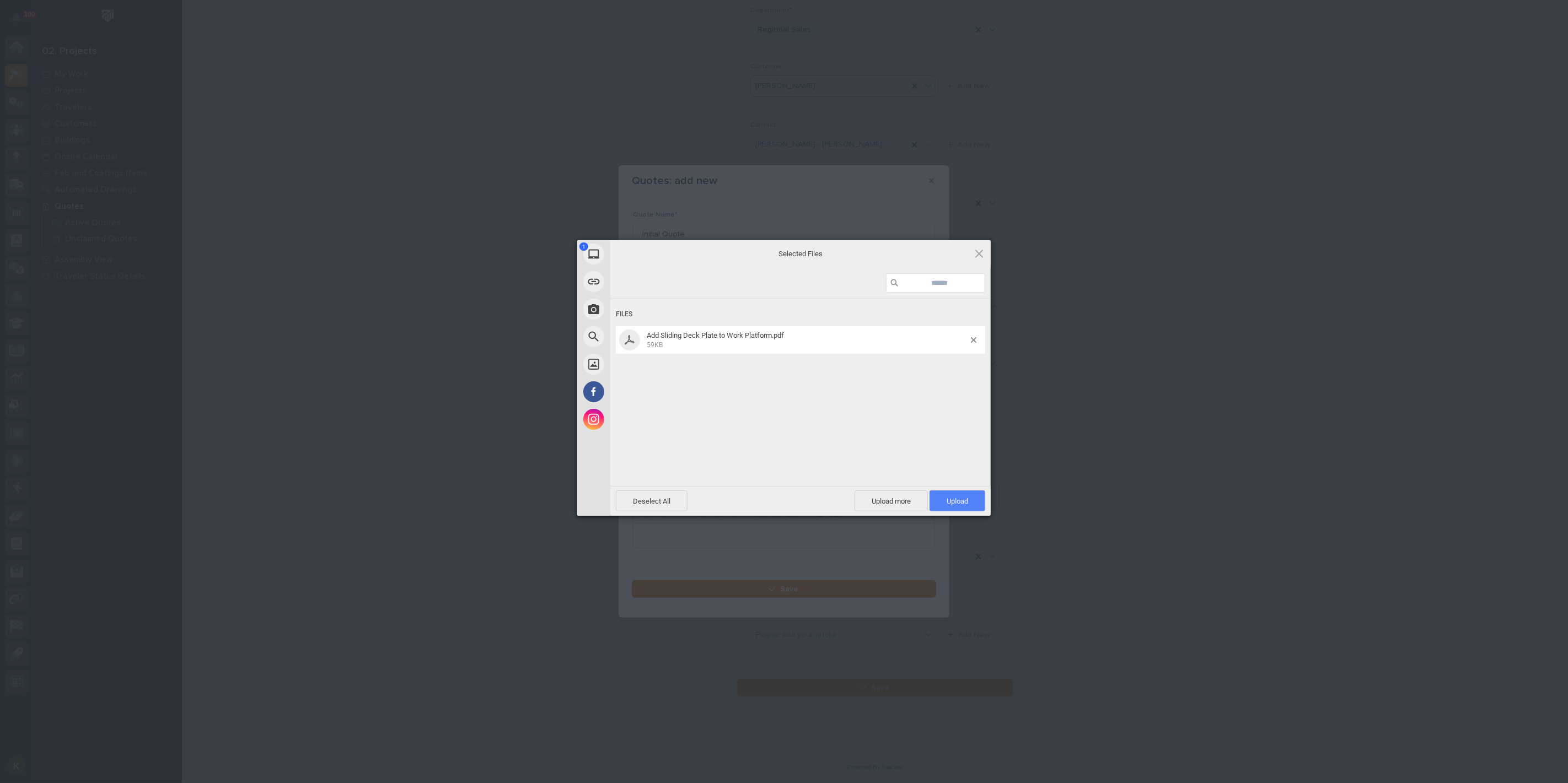
click at [957, 497] on span "Upload 1" at bounding box center [957, 501] width 21 height 9
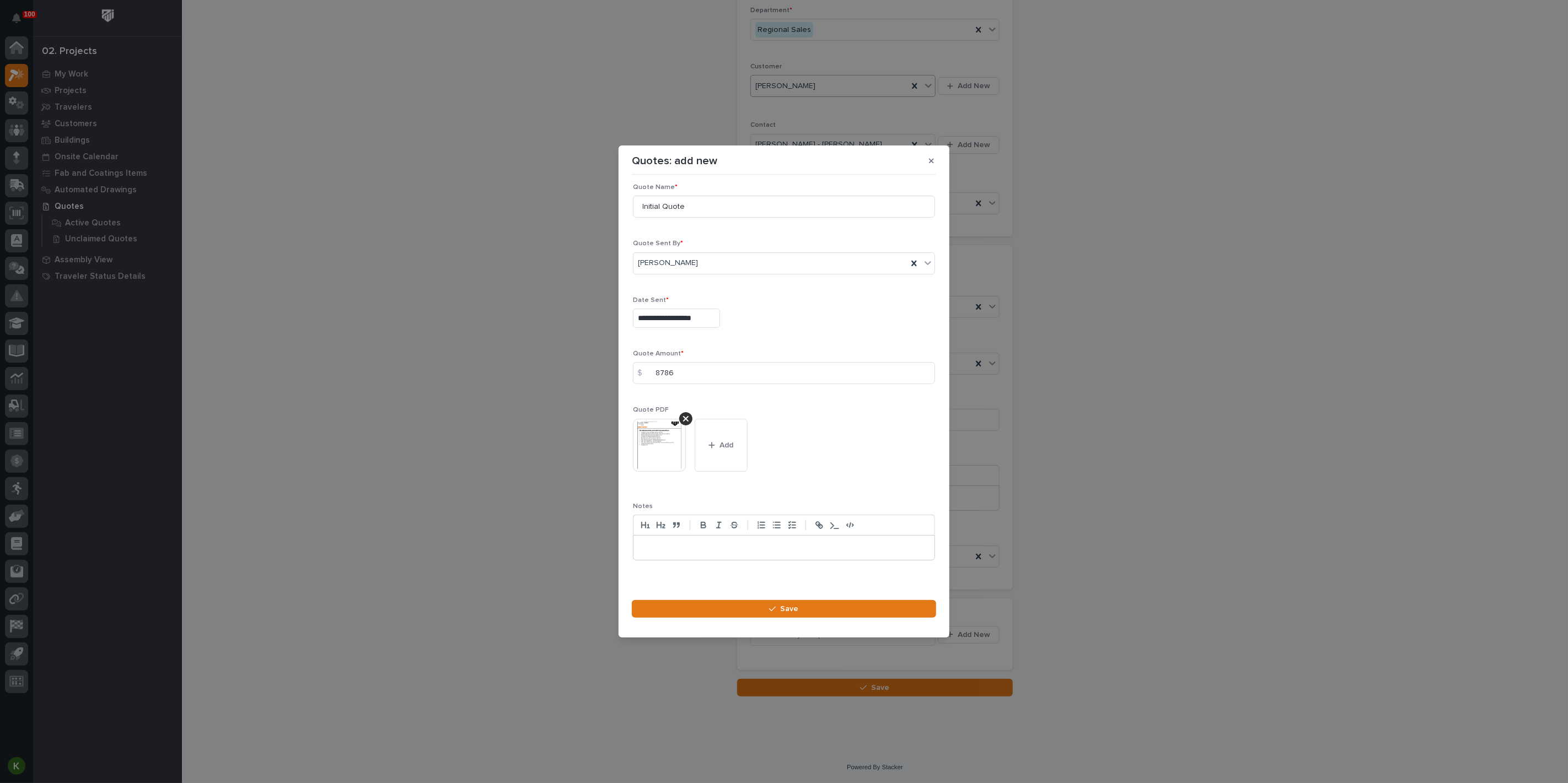
scroll to position [15, 0]
click at [765, 618] on button "Save" at bounding box center [784, 608] width 304 height 18
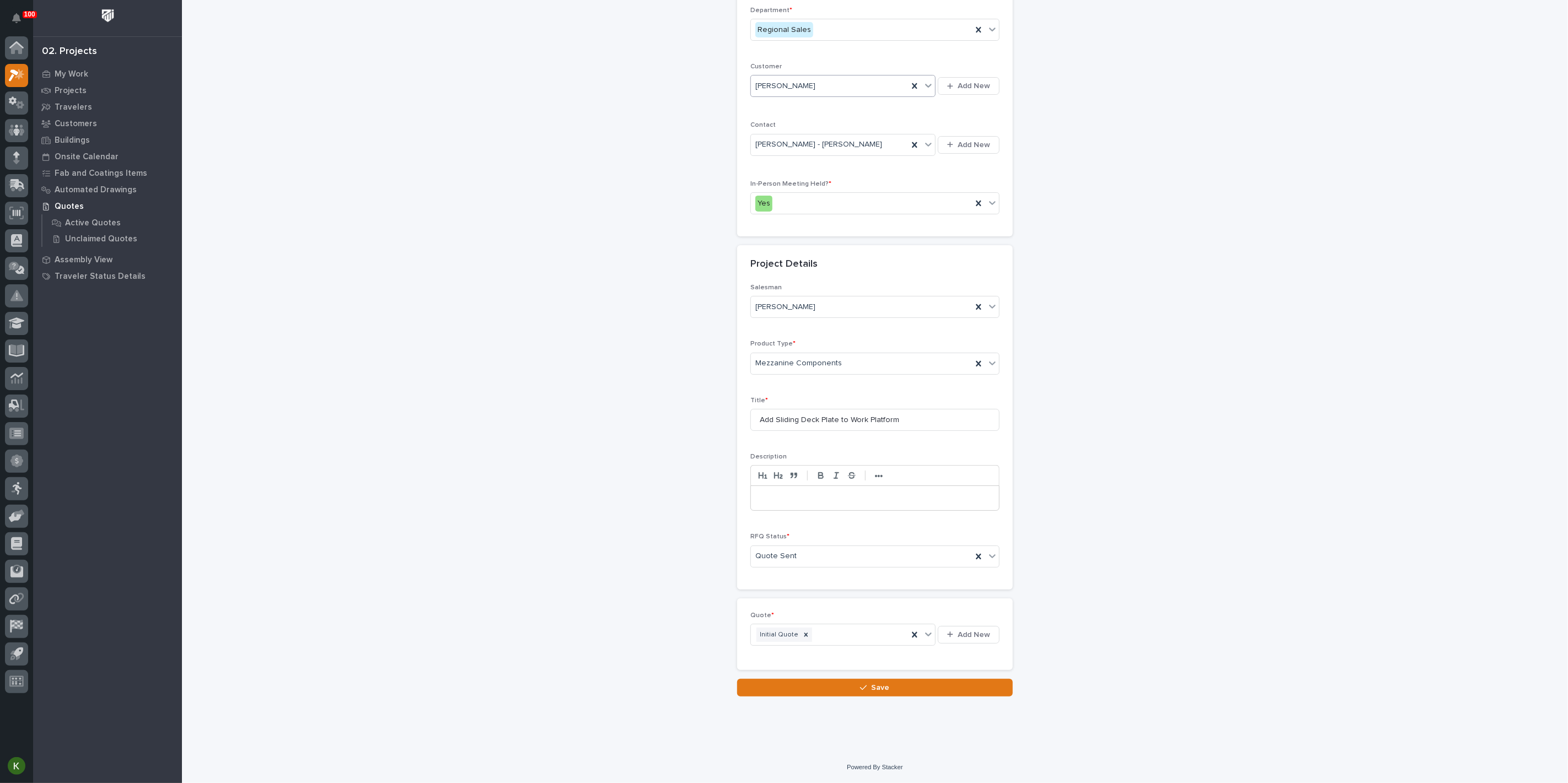
scroll to position [231, 0]
